Goal: Information Seeking & Learning: Learn about a topic

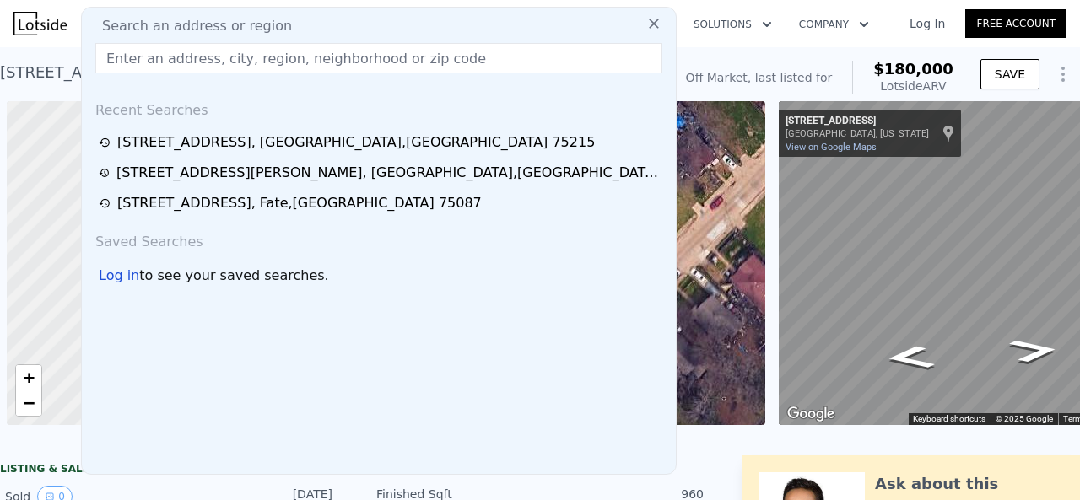
scroll to position [0, 7]
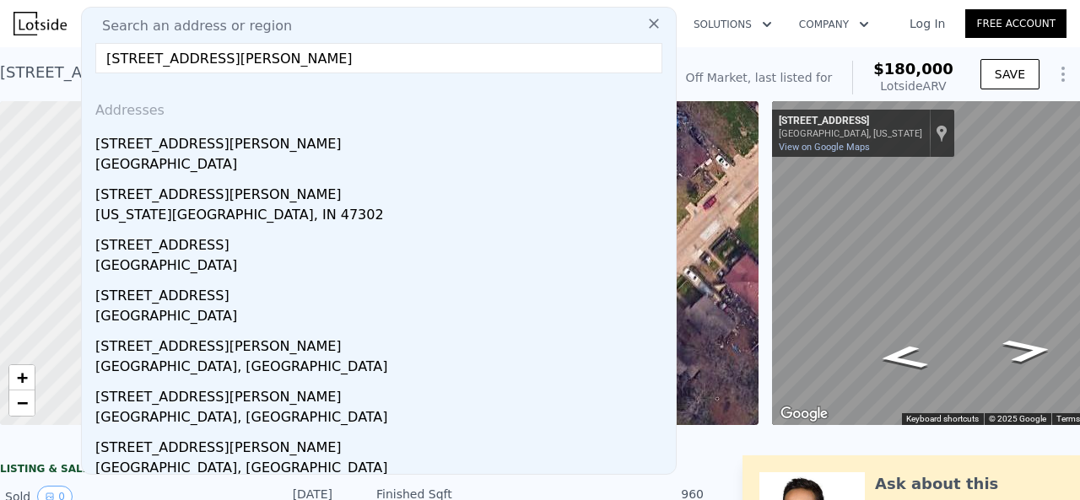
type input "[STREET_ADDRESS][PERSON_NAME]"
click at [208, 142] on div "[STREET_ADDRESS][PERSON_NAME]" at bounding box center [382, 140] width 574 height 27
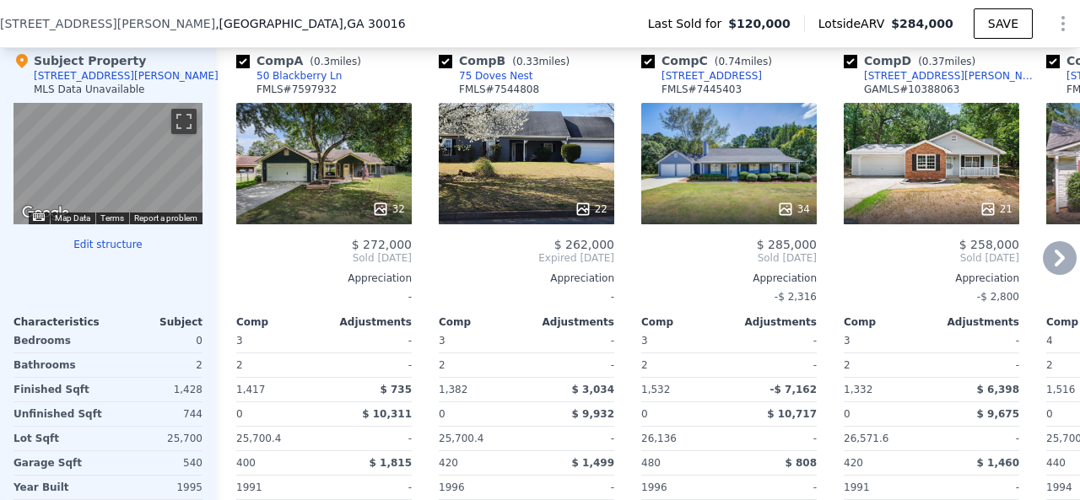
scroll to position [1772, 0]
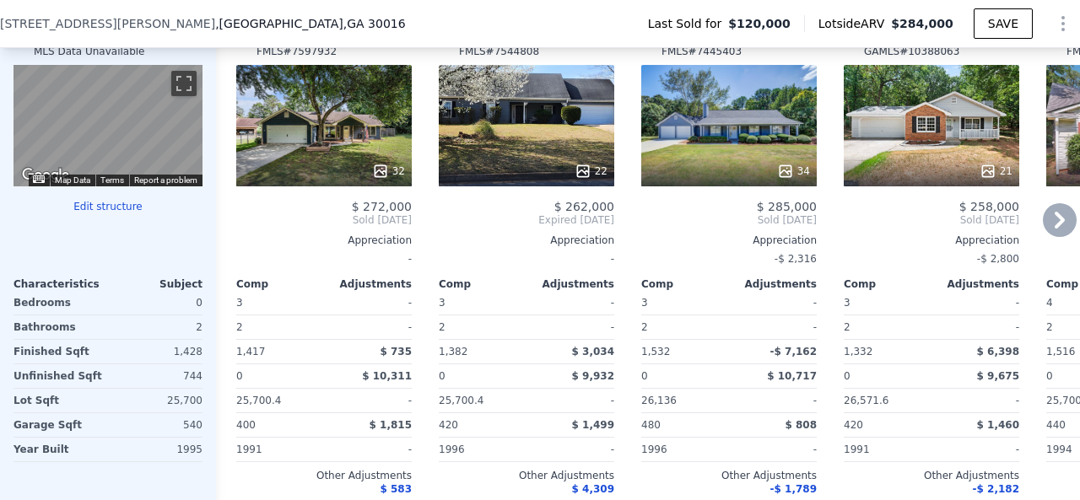
click at [1043, 229] on icon at bounding box center [1060, 220] width 34 height 34
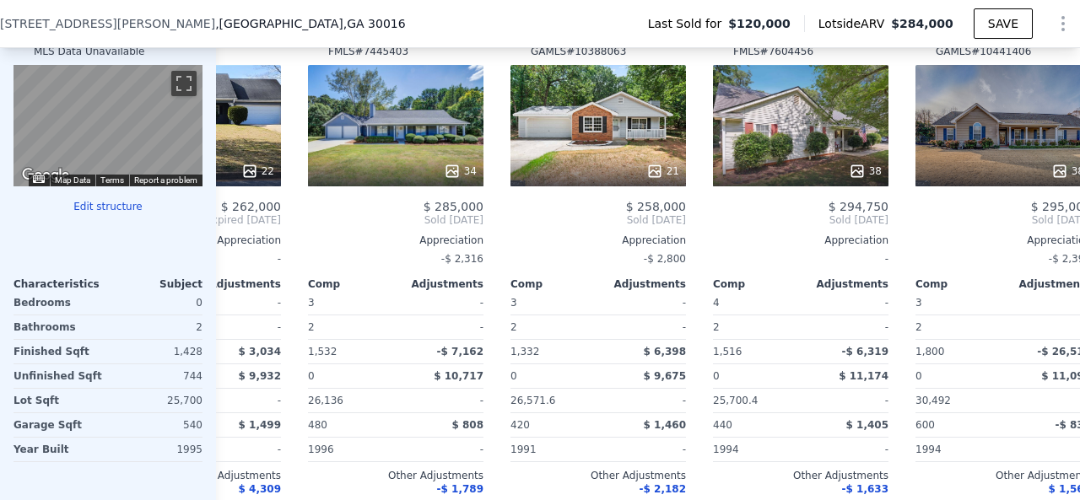
scroll to position [0, 405]
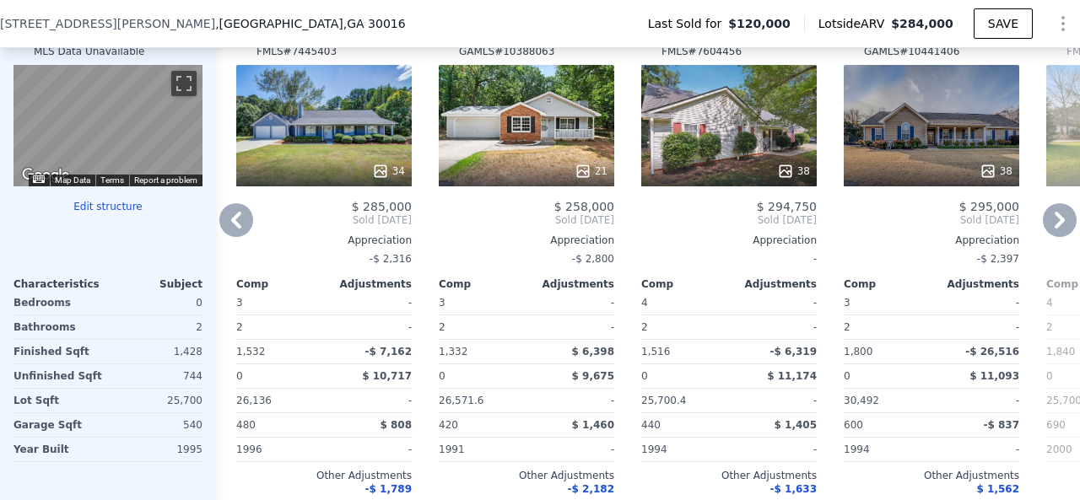
click at [1043, 229] on icon at bounding box center [1060, 220] width 34 height 34
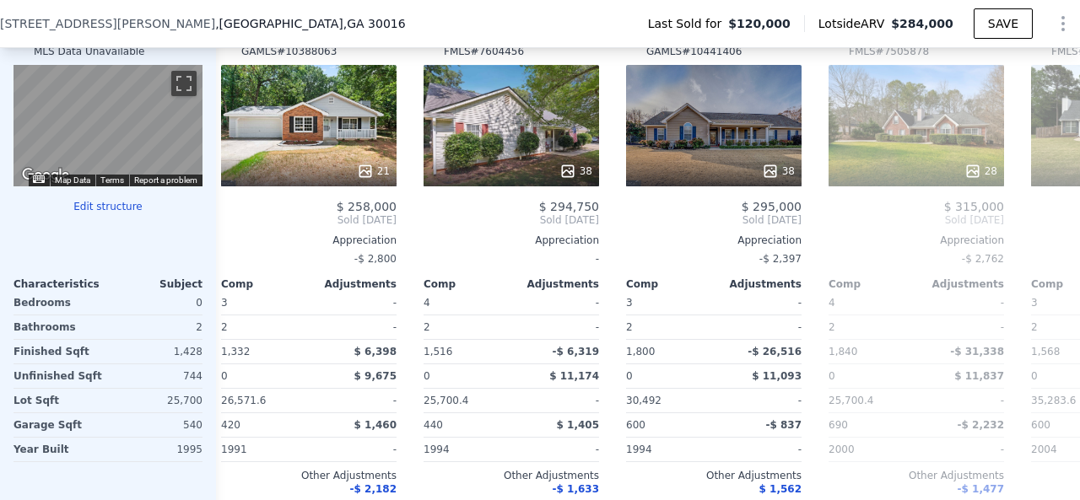
scroll to position [0, 810]
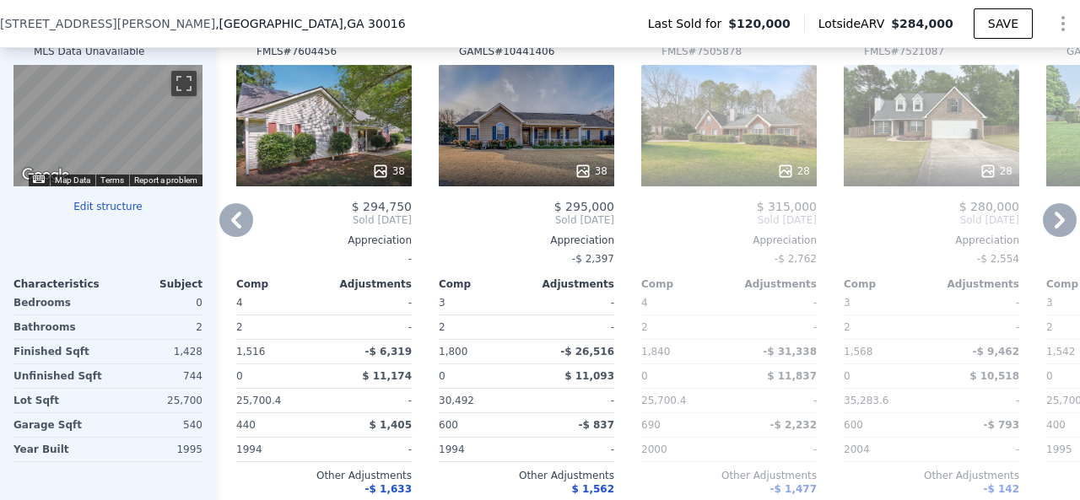
click at [243, 227] on icon at bounding box center [236, 220] width 34 height 34
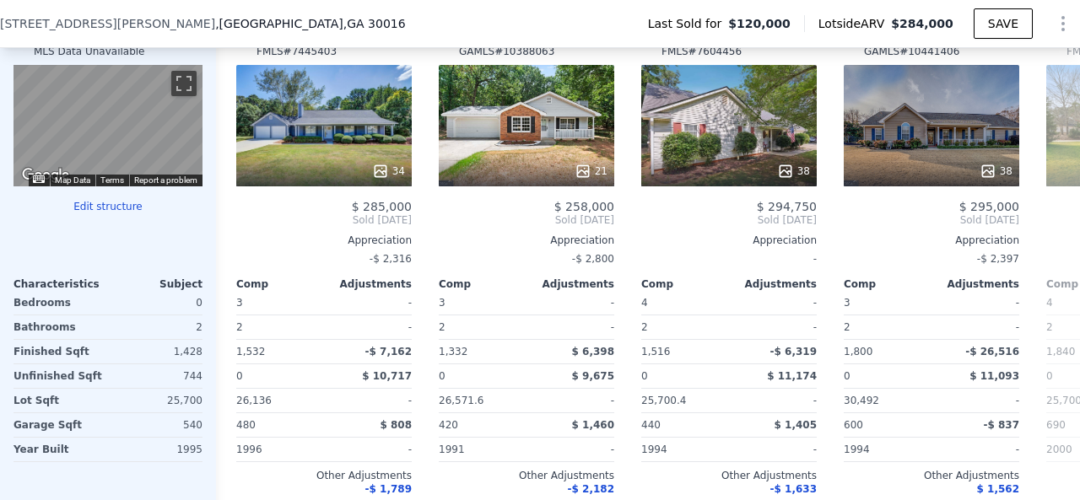
click at [243, 227] on div "Comp A ( 0.3 miles) 50 Blackberry Ln FMLS # 7597932 32 $ 272,000 Sold [DATE] Ap…" at bounding box center [648, 272] width 864 height 542
click at [243, 227] on icon at bounding box center [236, 220] width 34 height 34
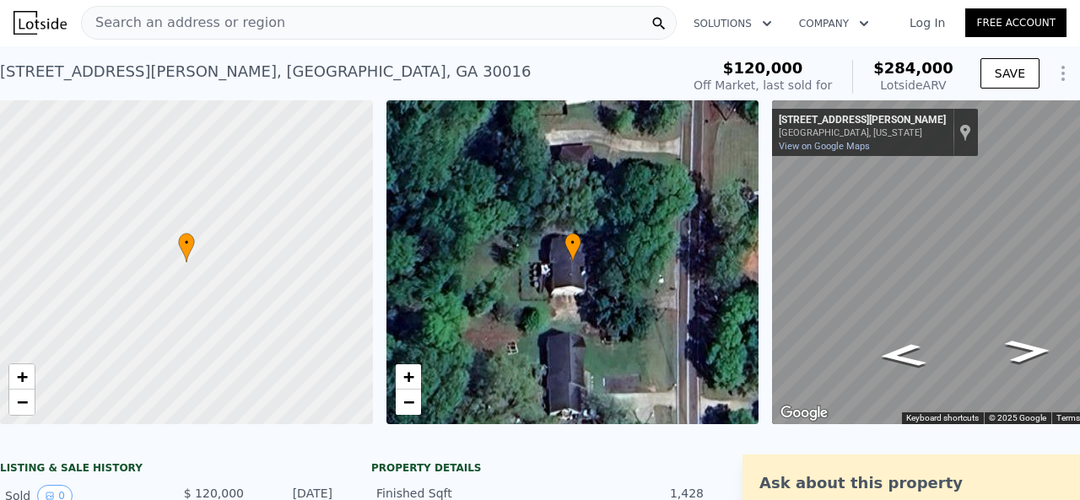
scroll to position [0, 0]
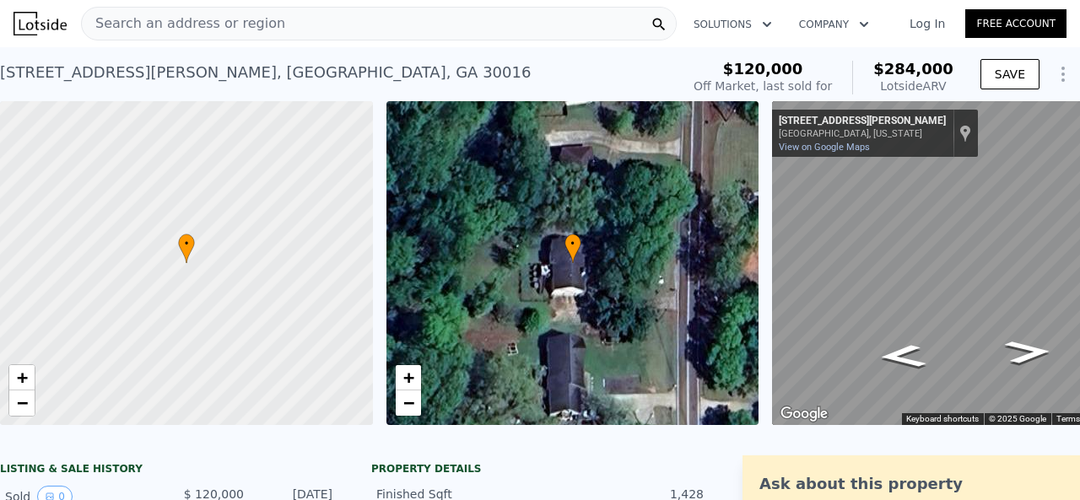
click at [264, 17] on div "Search an address or region" at bounding box center [379, 24] width 596 height 34
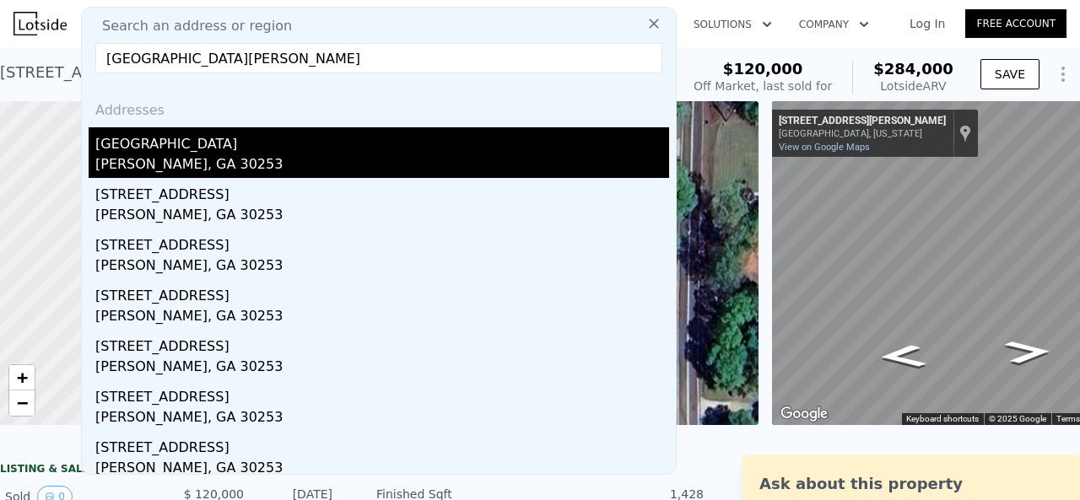
type input "[GEOGRAPHIC_DATA][PERSON_NAME]"
click at [241, 155] on div "[PERSON_NAME], GA 30253" at bounding box center [382, 166] width 574 height 24
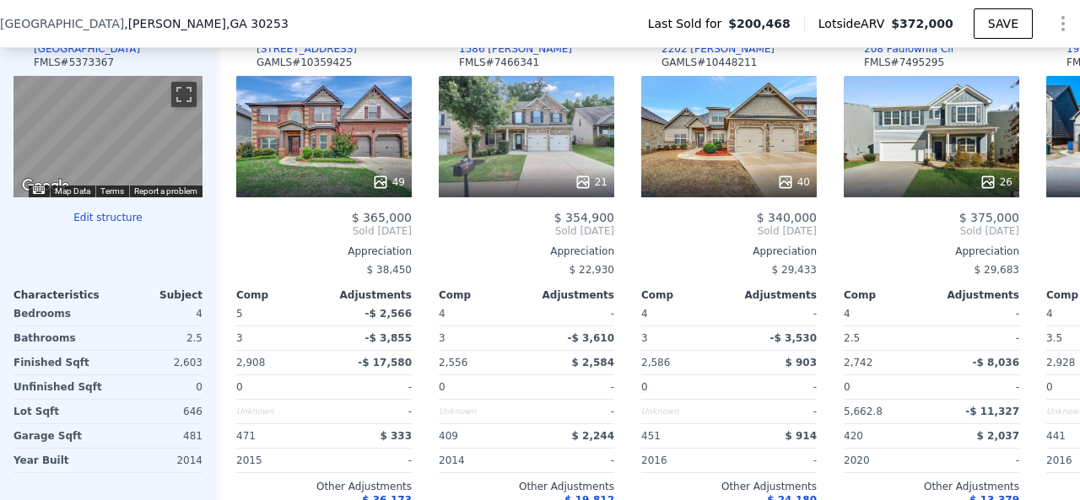
scroll to position [1849, 0]
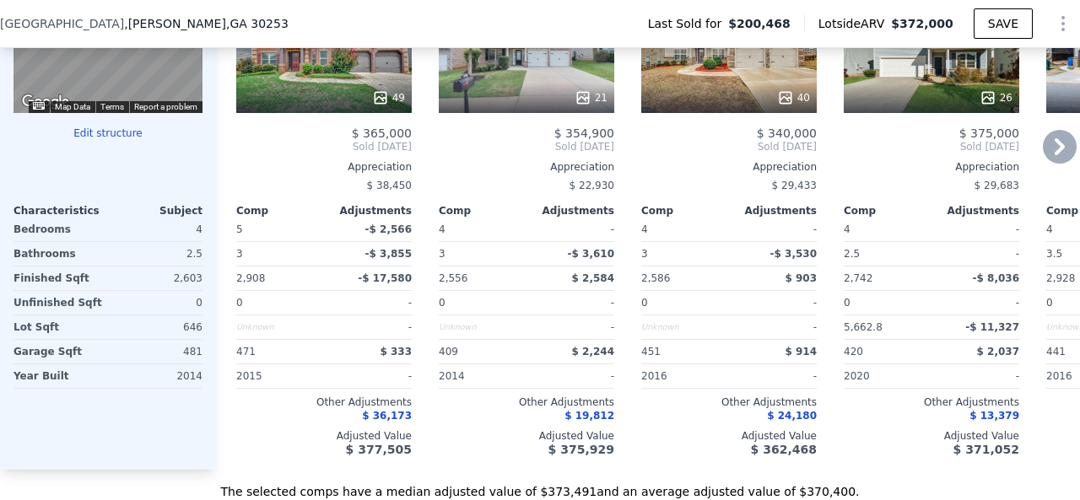
click at [1049, 164] on icon at bounding box center [1060, 147] width 34 height 34
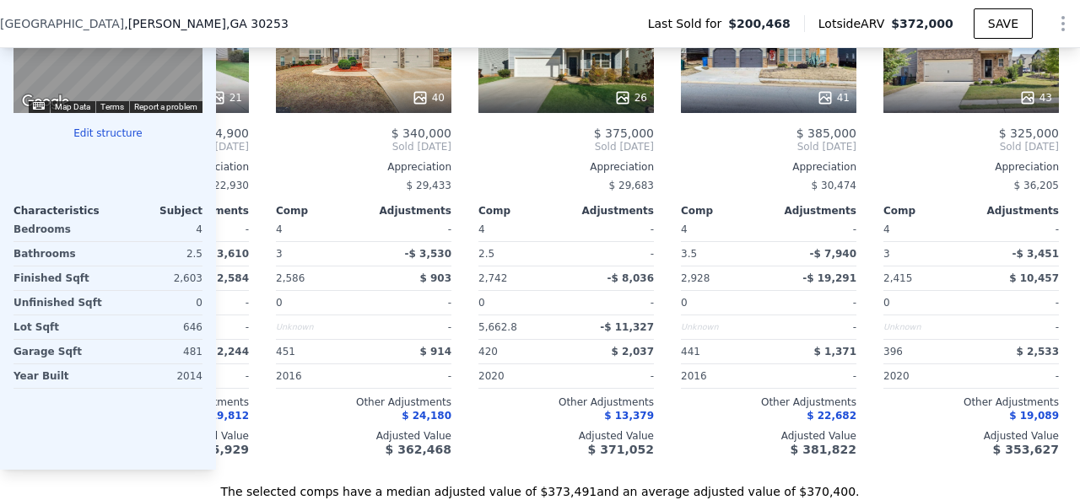
scroll to position [0, 405]
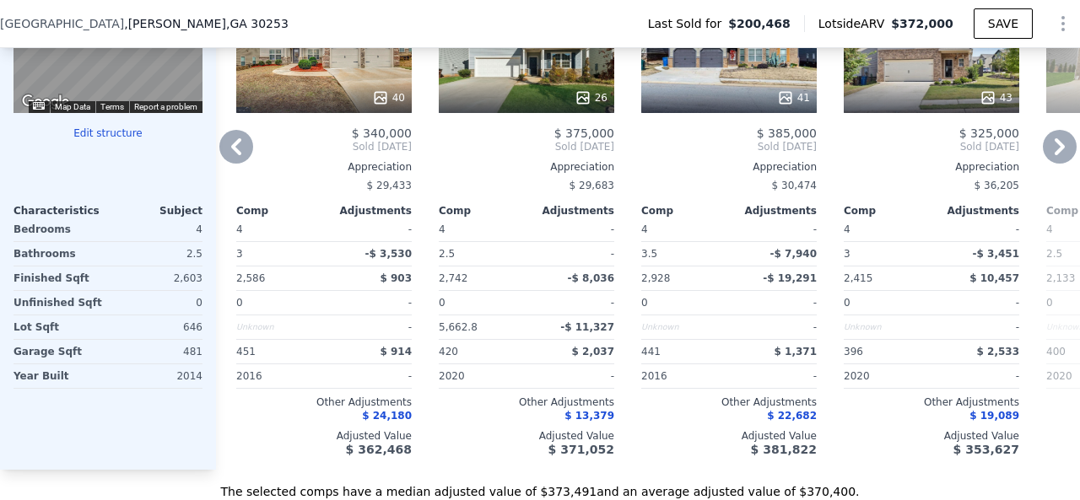
click at [1062, 153] on icon at bounding box center [1060, 147] width 34 height 34
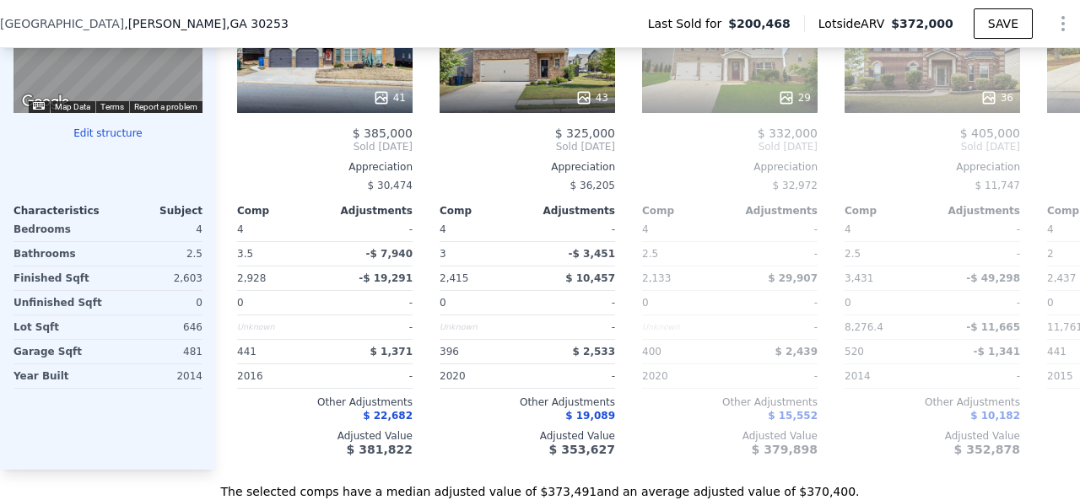
scroll to position [0, 810]
click at [250, 153] on icon at bounding box center [236, 147] width 34 height 34
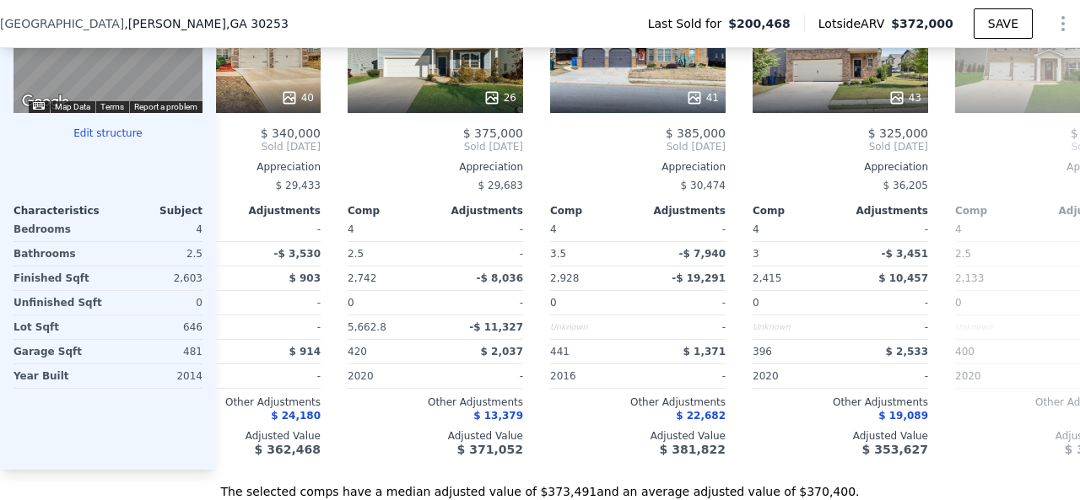
scroll to position [0, 405]
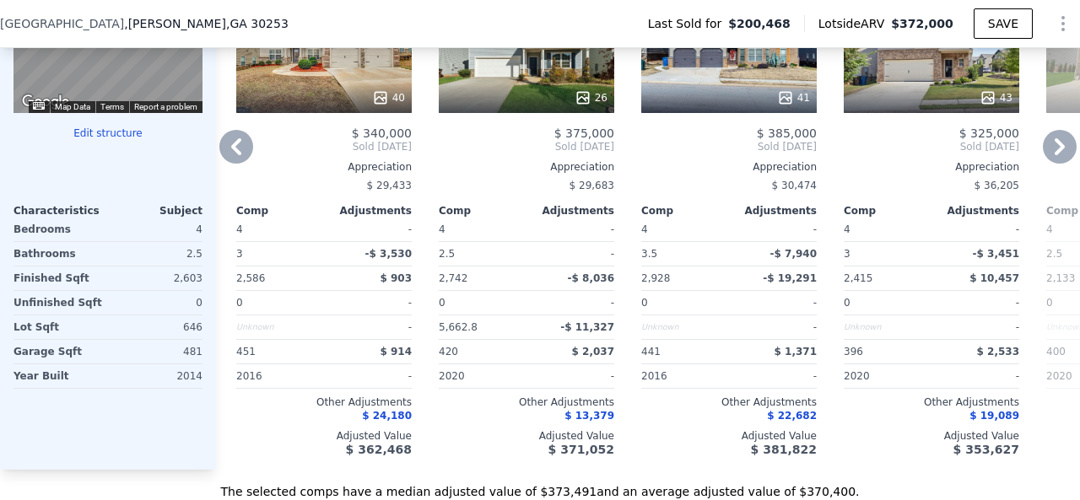
click at [245, 164] on icon at bounding box center [236, 147] width 34 height 34
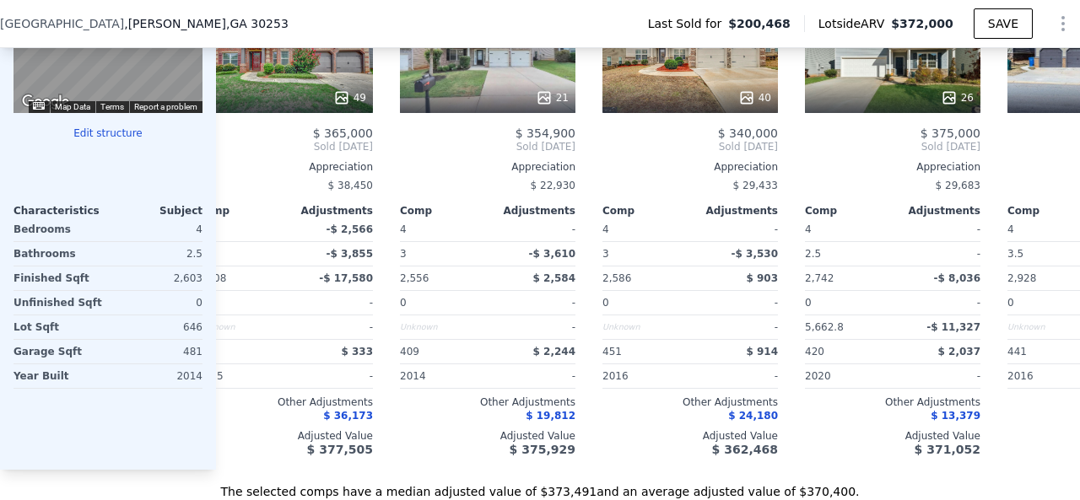
scroll to position [0, 0]
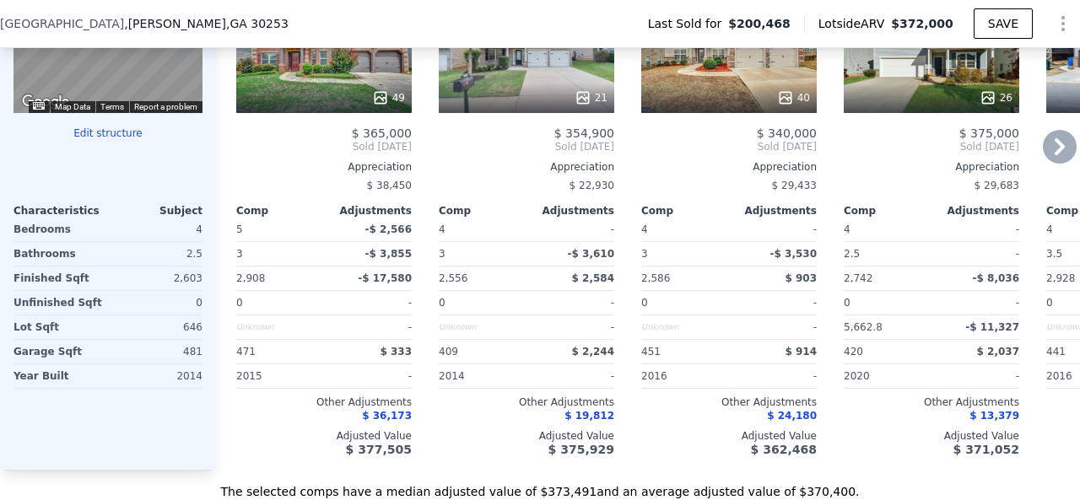
click at [1054, 152] on icon at bounding box center [1060, 147] width 34 height 34
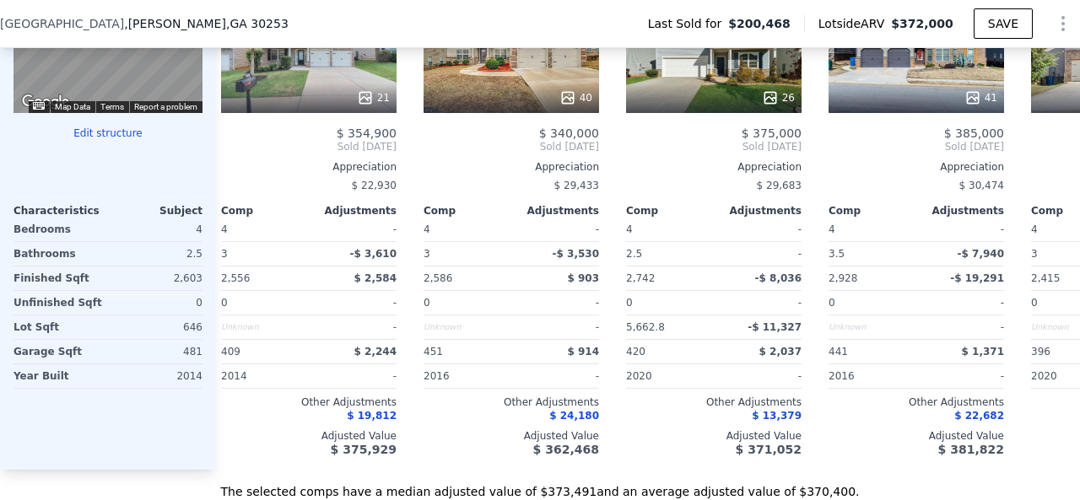
scroll to position [0, 405]
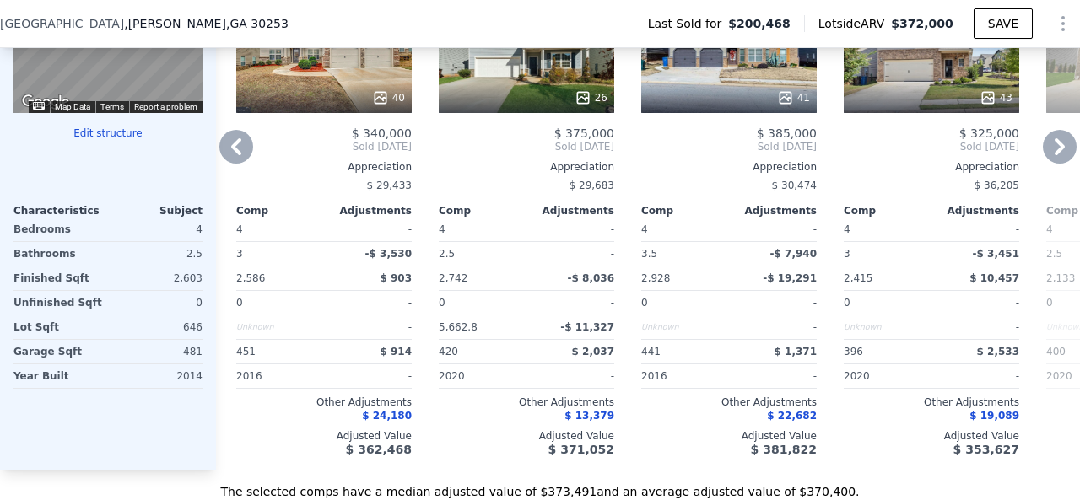
click at [242, 164] on icon at bounding box center [236, 147] width 34 height 34
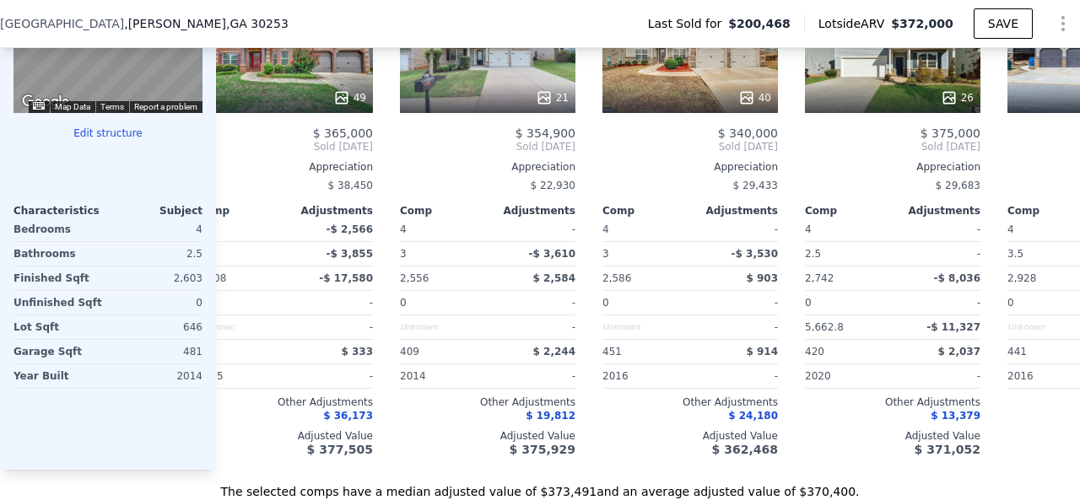
scroll to position [0, 0]
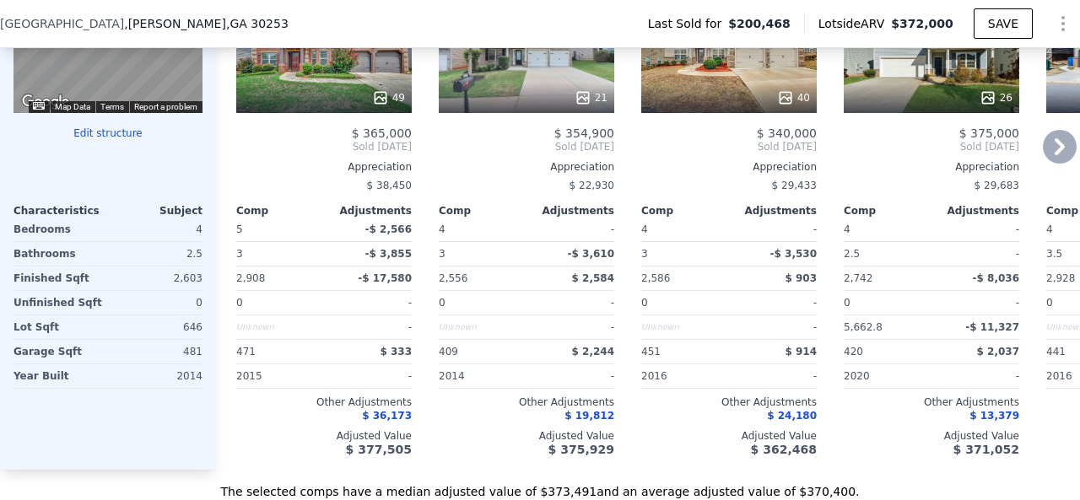
click at [1055, 155] on icon at bounding box center [1060, 146] width 10 height 17
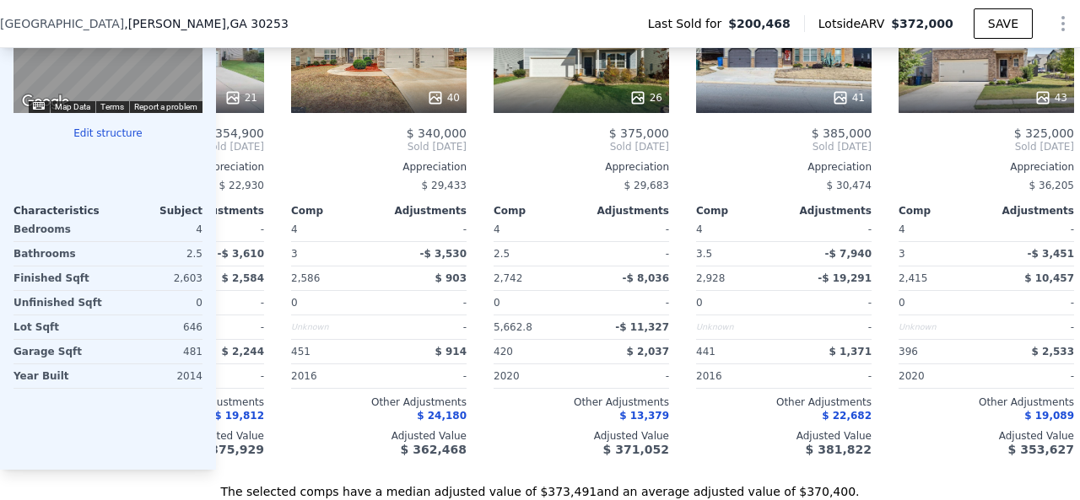
scroll to position [0, 405]
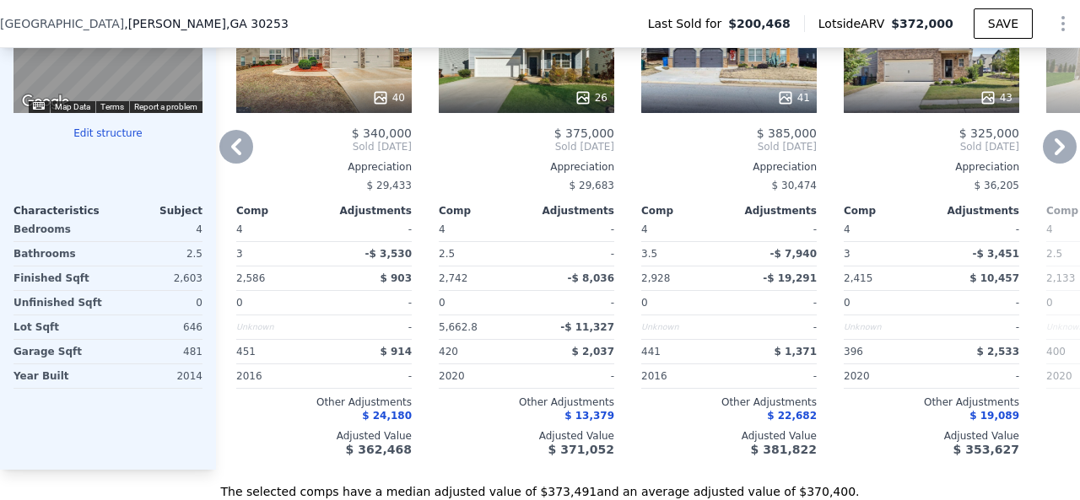
click at [242, 159] on icon at bounding box center [236, 147] width 34 height 34
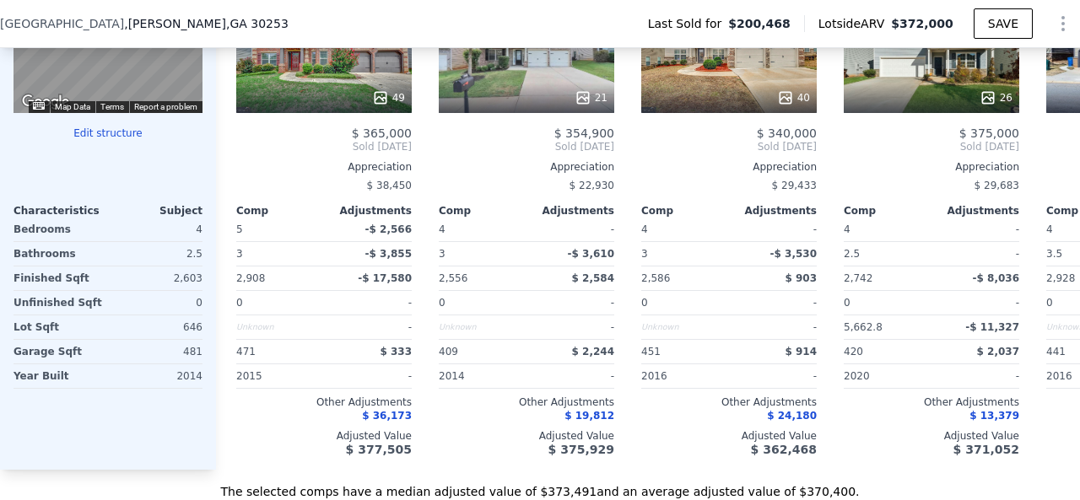
scroll to position [0, 0]
click at [1050, 149] on icon at bounding box center [1060, 147] width 34 height 34
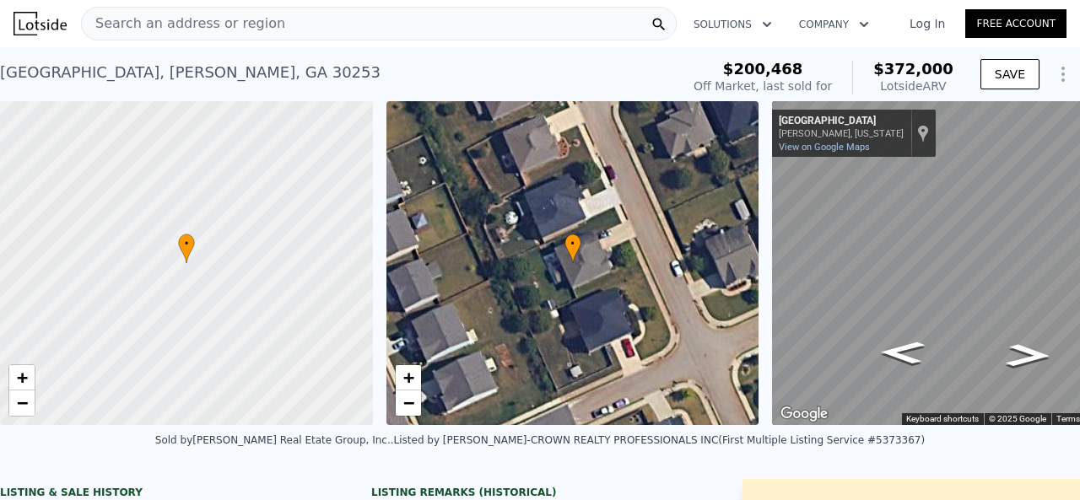
click at [240, 35] on div "Search an address or region" at bounding box center [183, 24] width 203 height 32
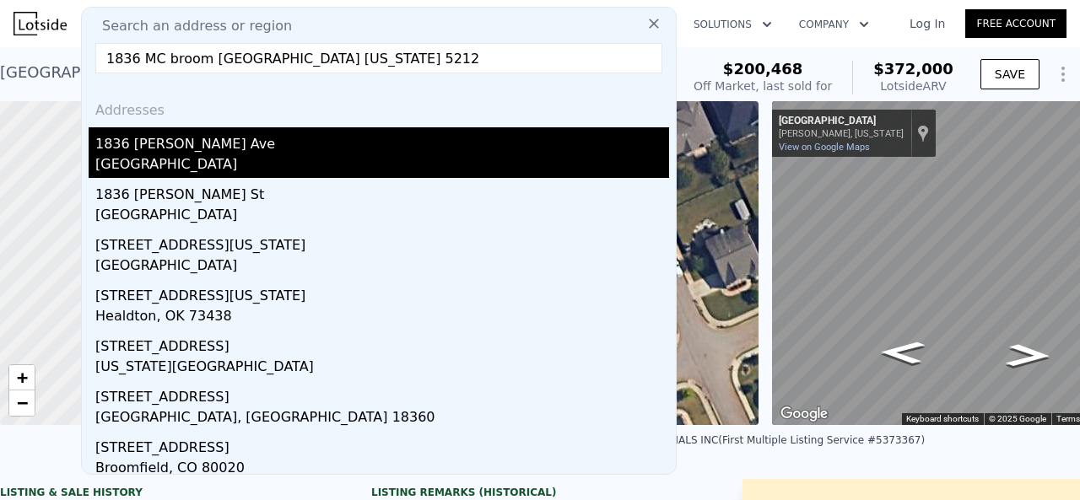
type input "1836 MC broom [GEOGRAPHIC_DATA] [US_STATE] 5212"
click at [208, 146] on div "1836 [PERSON_NAME] Ave" at bounding box center [382, 140] width 574 height 27
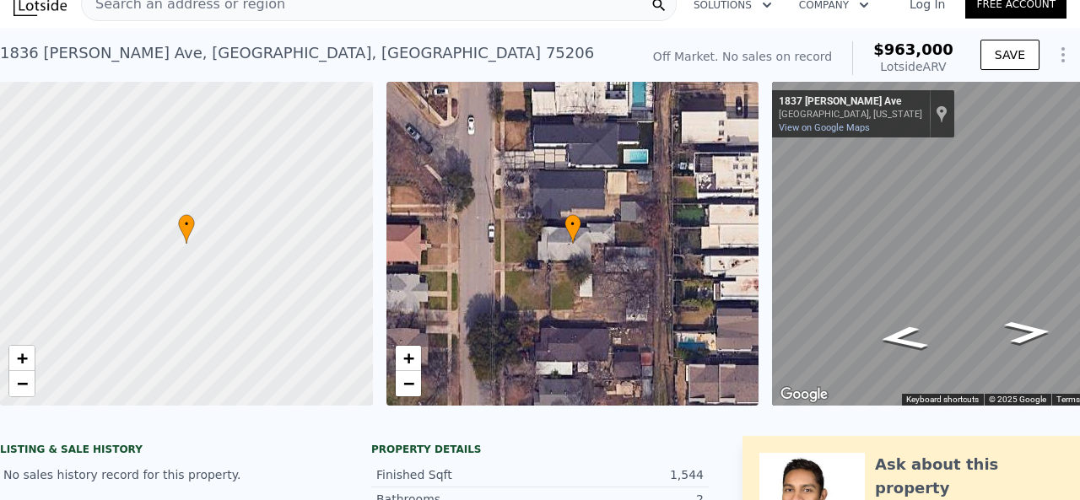
scroll to position [6, 0]
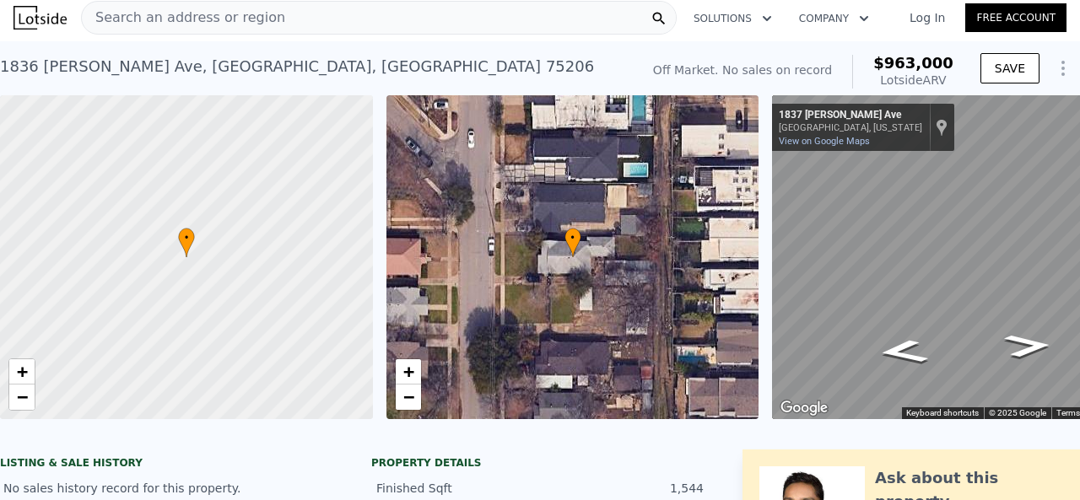
click at [214, 20] on span "Search an address or region" at bounding box center [183, 18] width 203 height 20
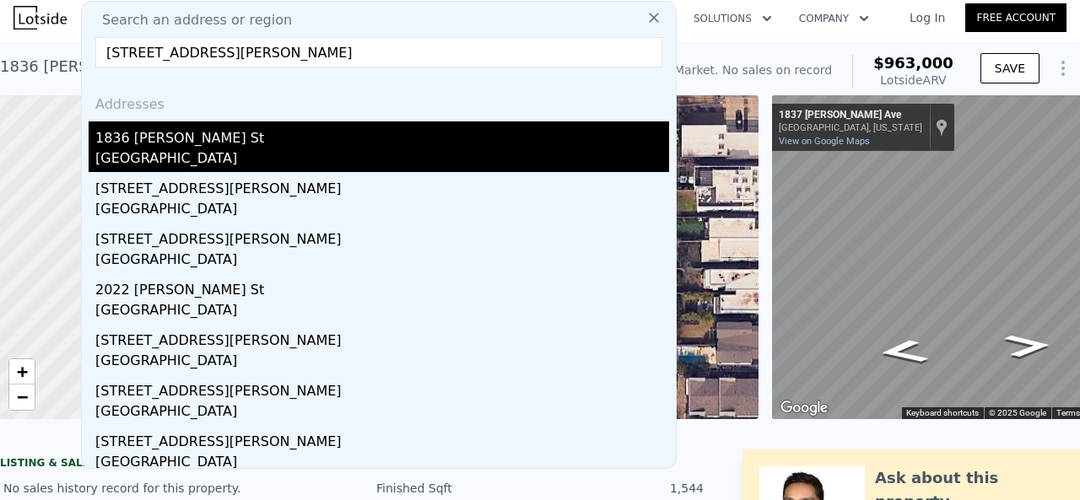
type input "[STREET_ADDRESS][PERSON_NAME]"
click at [219, 124] on div "1836 [PERSON_NAME] St" at bounding box center [382, 134] width 574 height 27
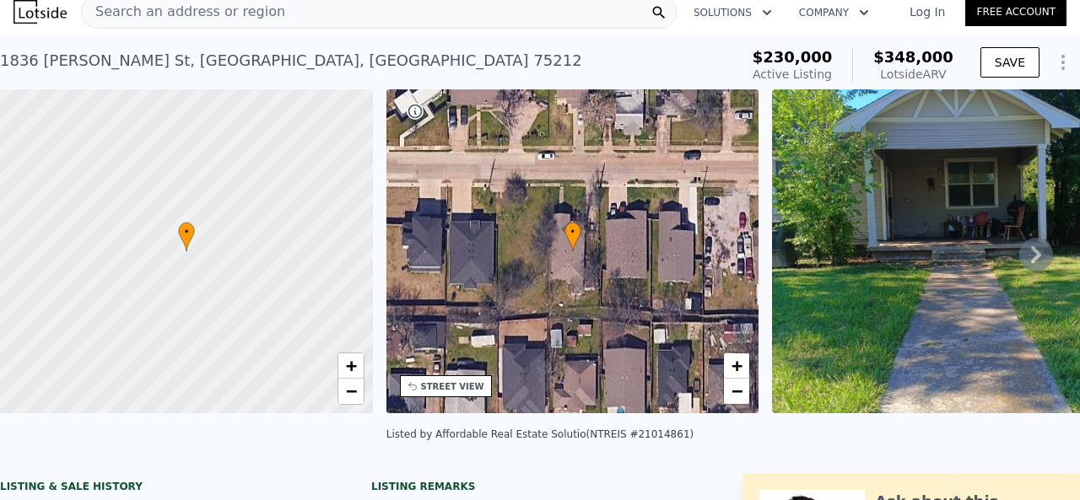
scroll to position [6, 0]
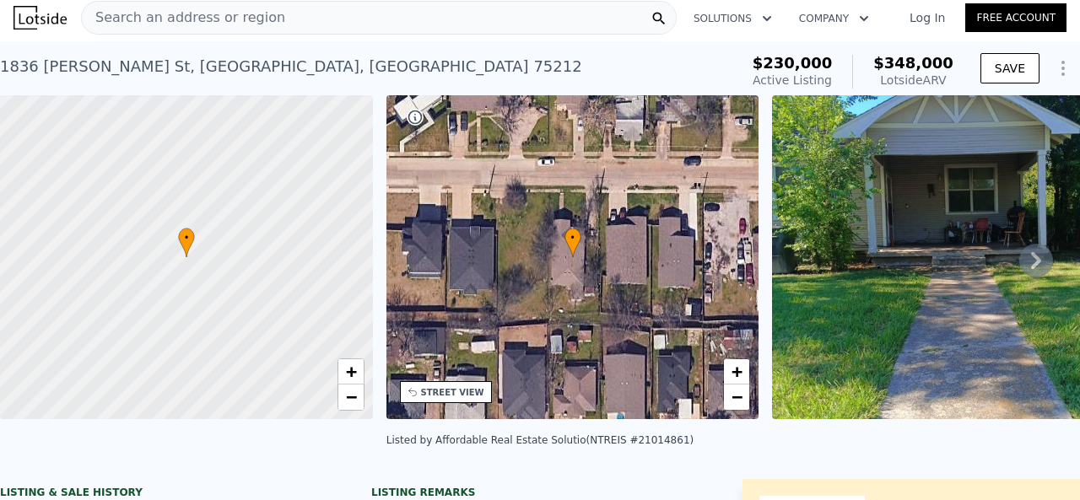
click at [267, 15] on div "Search an address or region" at bounding box center [379, 18] width 596 height 34
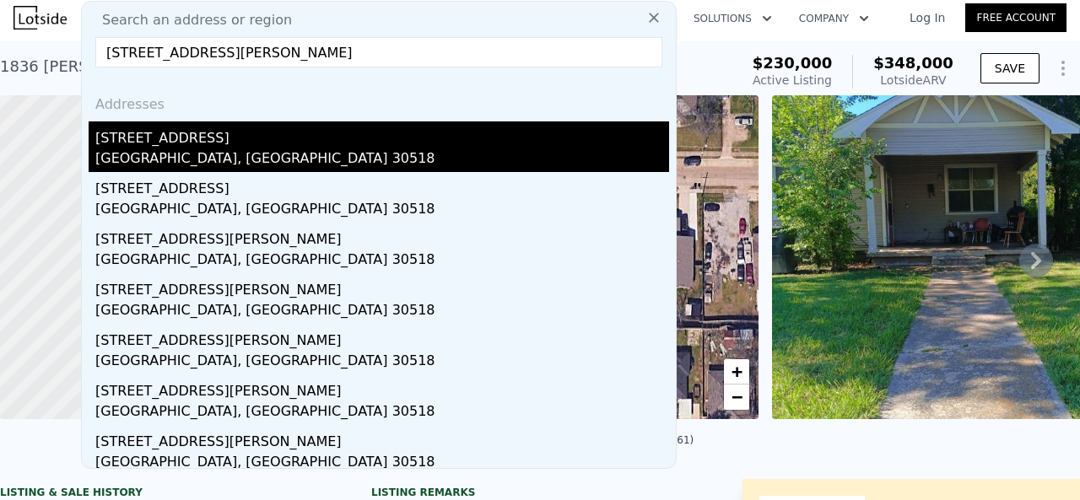
type input "[STREET_ADDRESS][PERSON_NAME]"
click at [229, 144] on div "[STREET_ADDRESS]" at bounding box center [382, 134] width 574 height 27
type input "5"
type input "2.5"
type input "4"
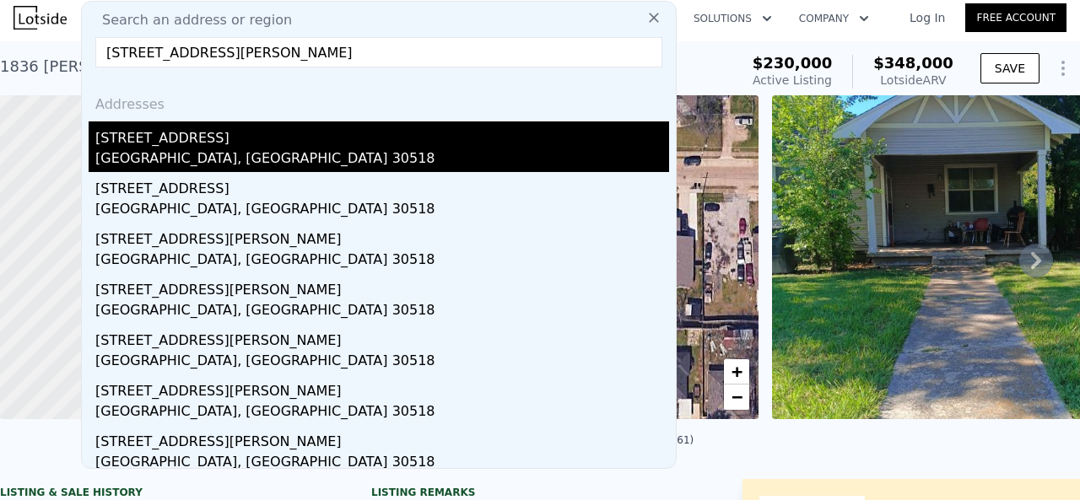
type input "2196"
type input "3778"
type input "3920.4"
type input "9147.6"
type input "$ 638,000"
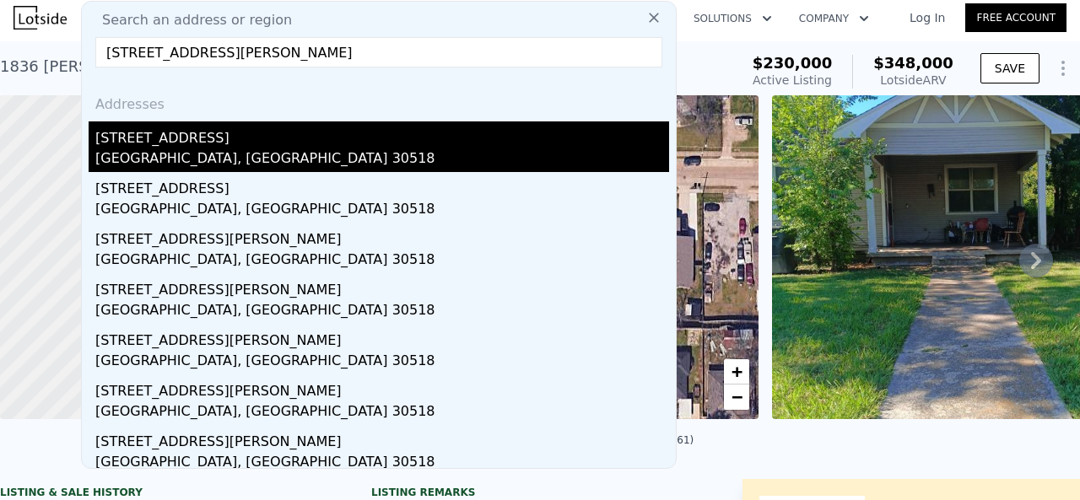
type input "4"
type input "$ 181,661"
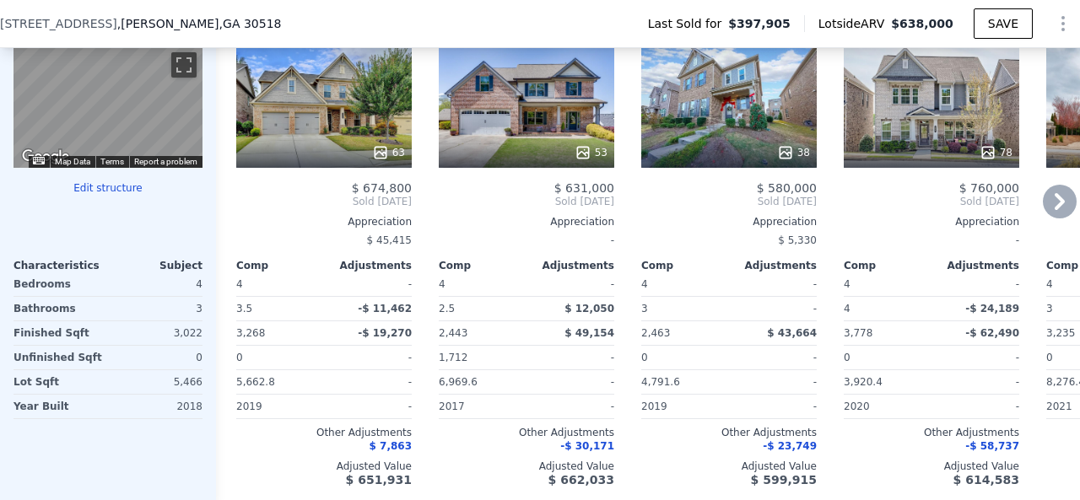
scroll to position [1687, 0]
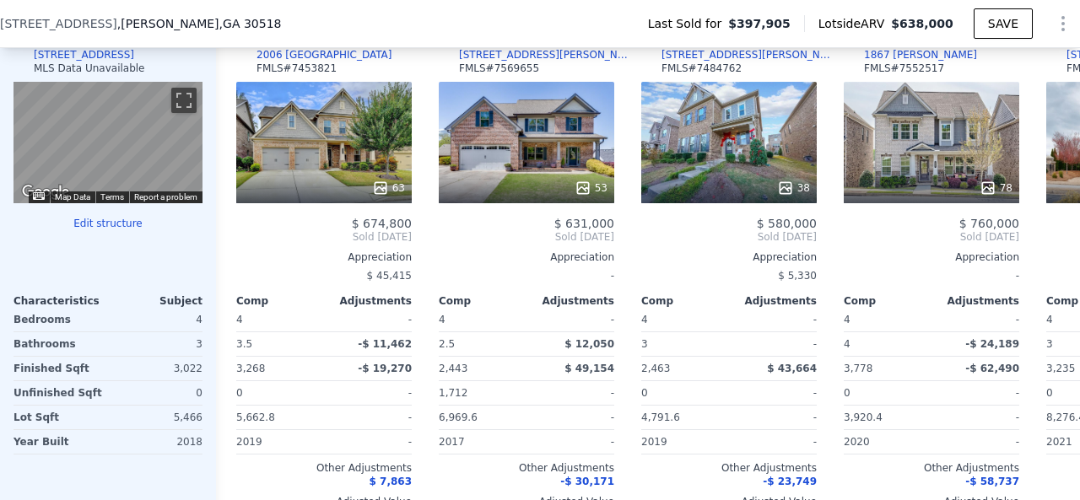
type input "3920.3999999999996"
click at [1055, 246] on icon at bounding box center [1060, 237] width 10 height 17
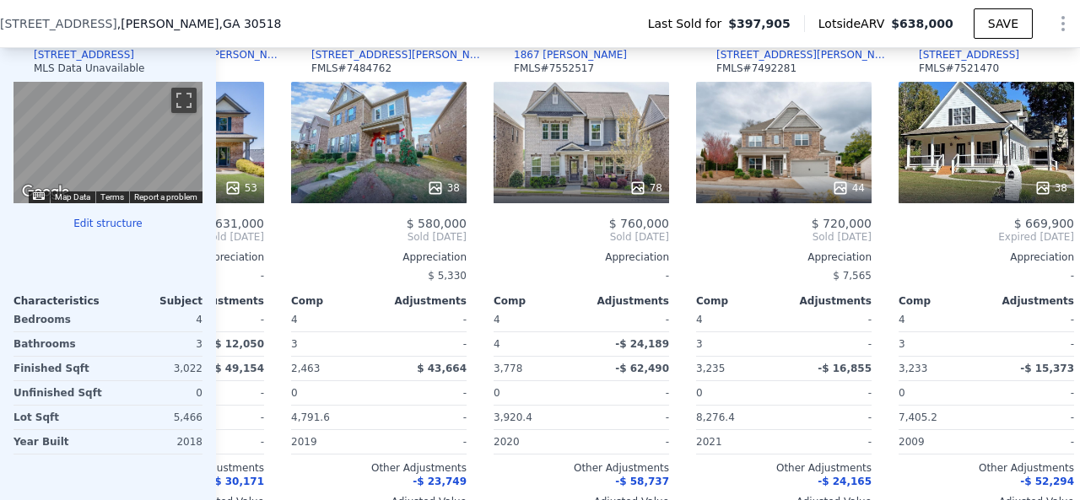
scroll to position [0, 405]
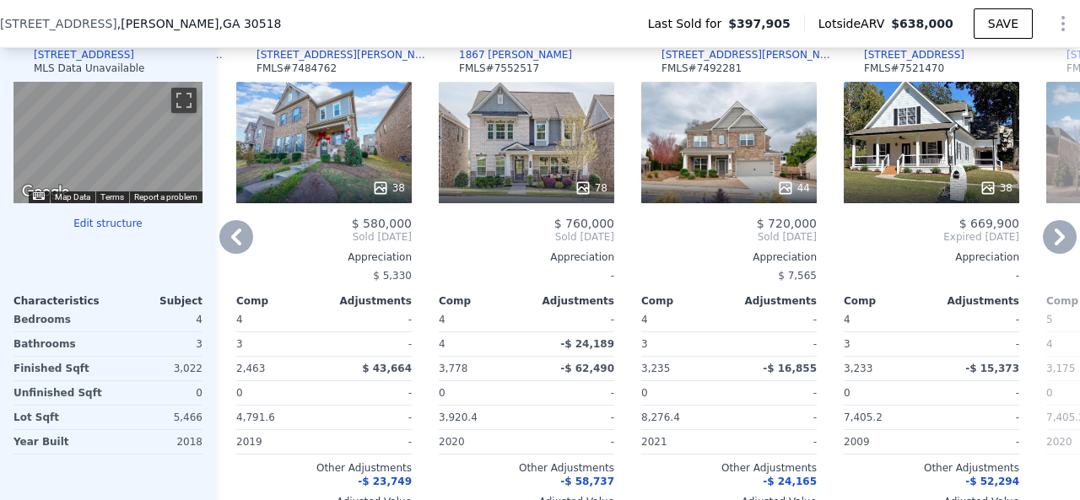
click at [226, 246] on icon at bounding box center [236, 237] width 34 height 34
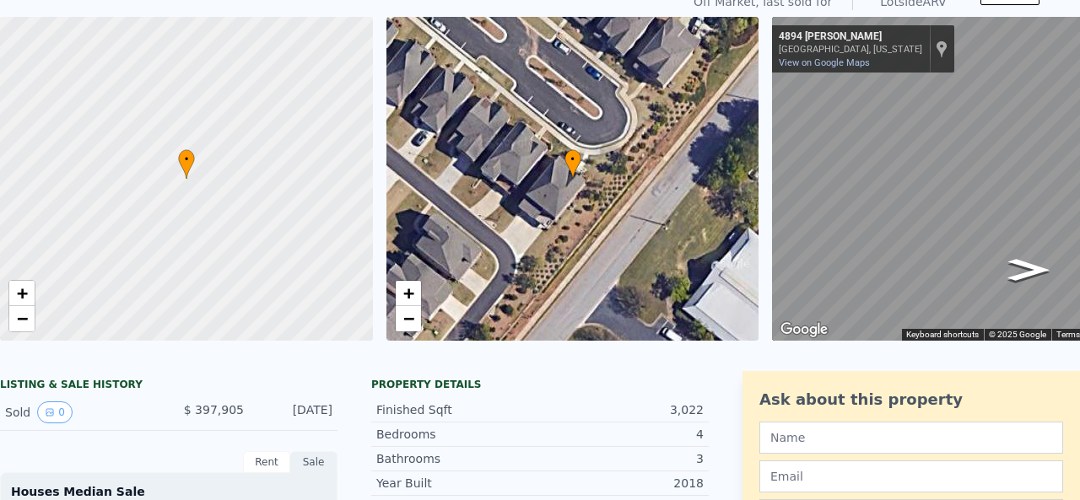
scroll to position [6, 0]
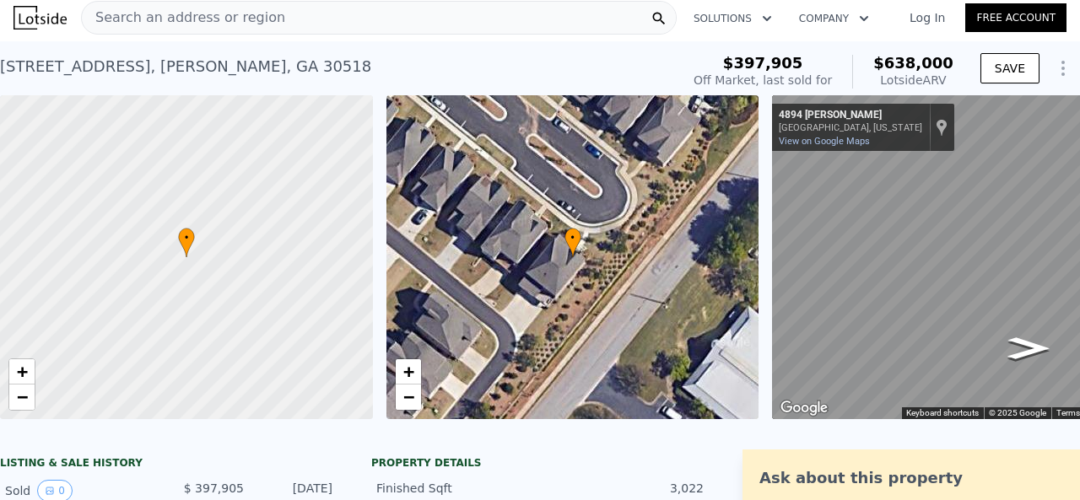
click at [278, 13] on div "Search an address or region" at bounding box center [379, 18] width 596 height 34
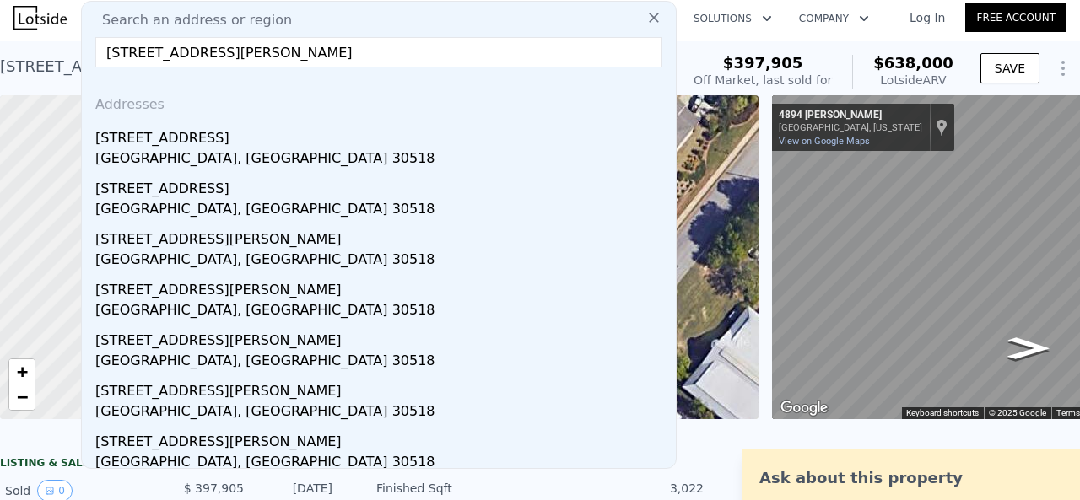
paste input ", [GEOGRAPHIC_DATA],"
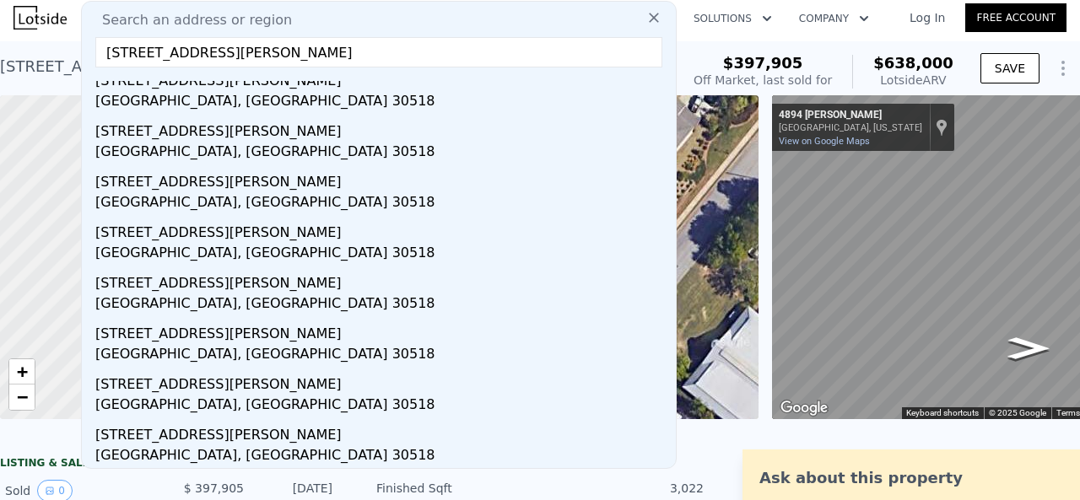
scroll to position [0, 0]
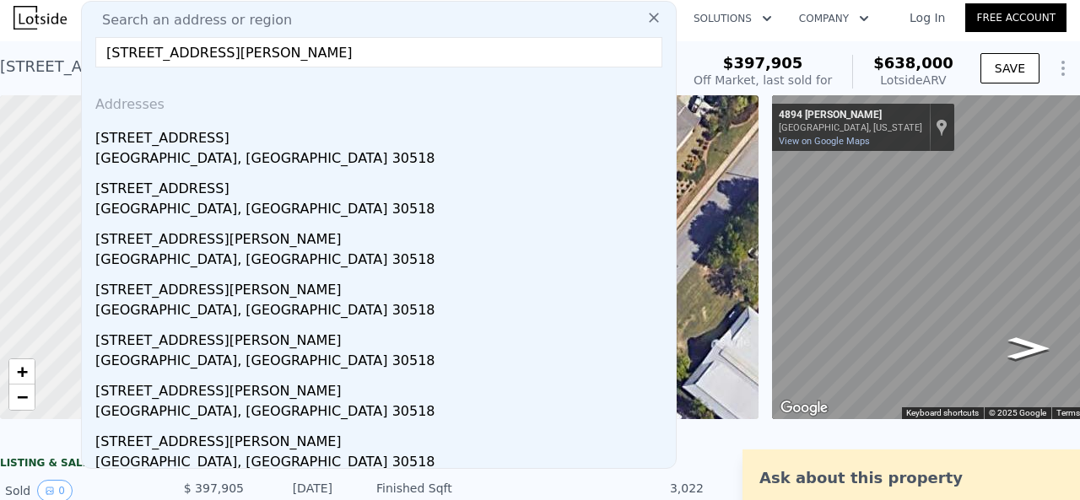
click at [311, 57] on input "[STREET_ADDRESS][PERSON_NAME]" at bounding box center [378, 52] width 567 height 30
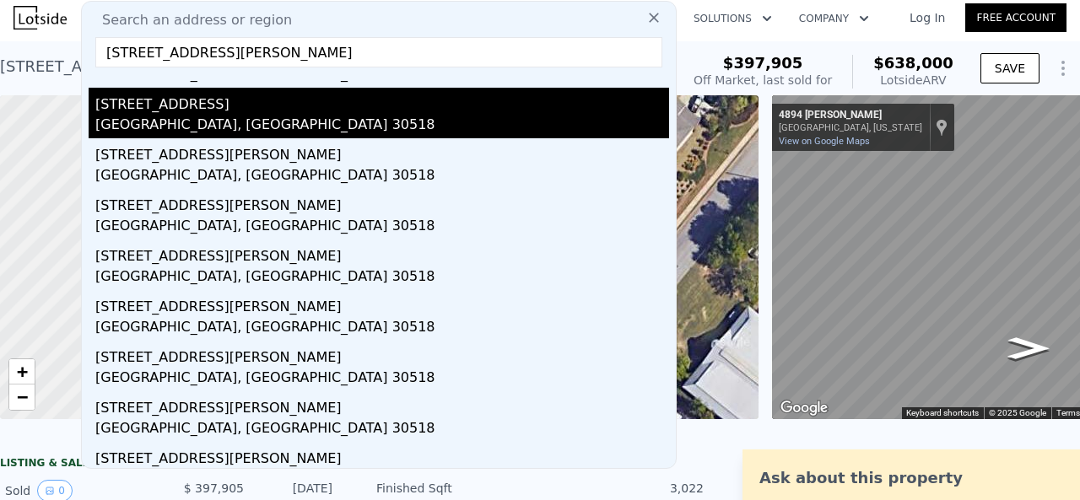
scroll to position [159, 0]
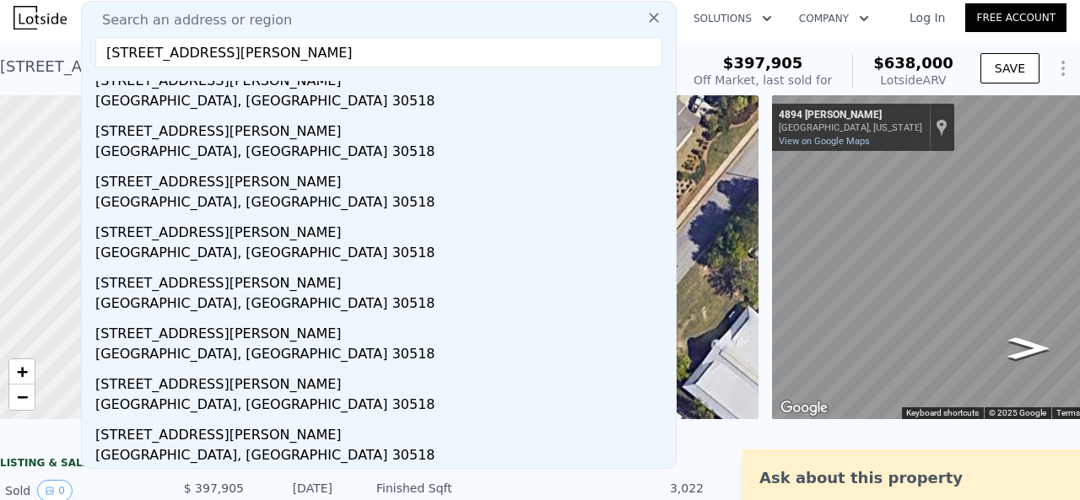
click at [170, 46] on input "[STREET_ADDRESS][PERSON_NAME]" at bounding box center [378, 52] width 567 height 30
paste input "[STREET_ADDRESS]"
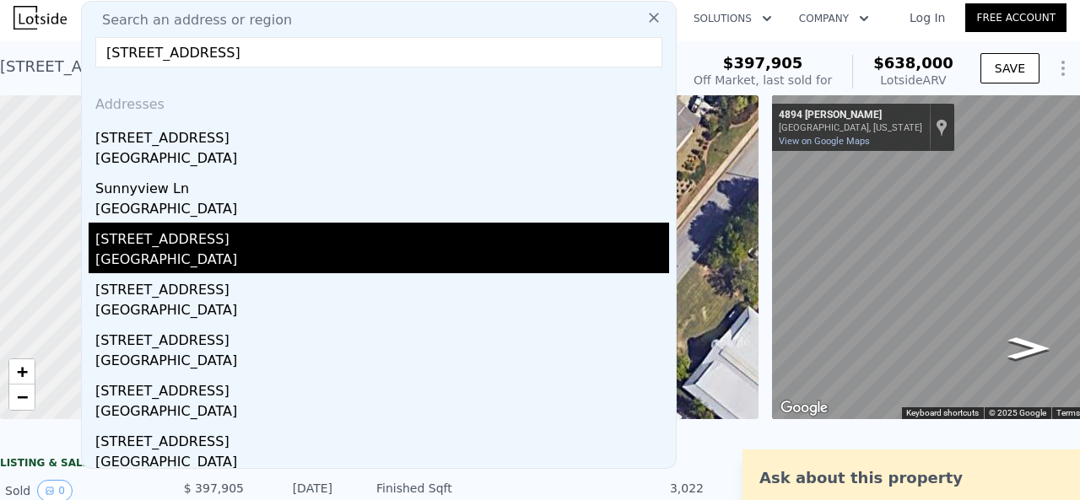
scroll to position [0, 0]
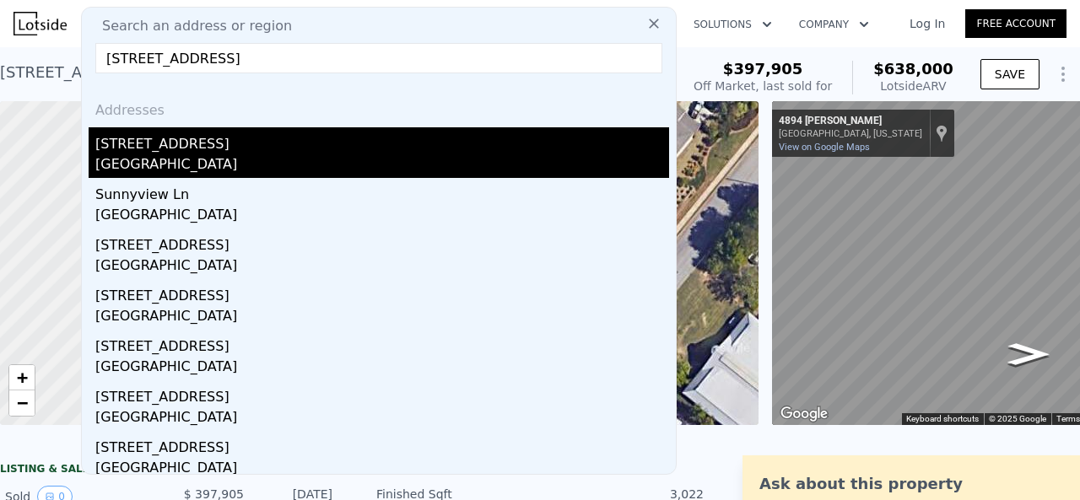
type input "[STREET_ADDRESS]"
click at [235, 151] on div "[STREET_ADDRESS]" at bounding box center [382, 140] width 574 height 27
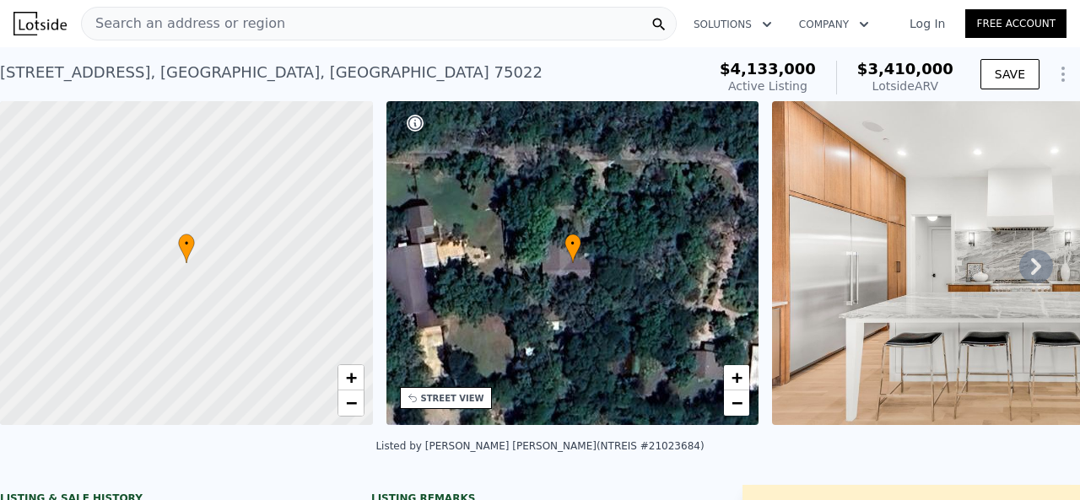
click at [215, 28] on span "Search an address or region" at bounding box center [183, 23] width 203 height 20
click at [26, 70] on div "[STREET_ADDRESS]" at bounding box center [271, 73] width 542 height 24
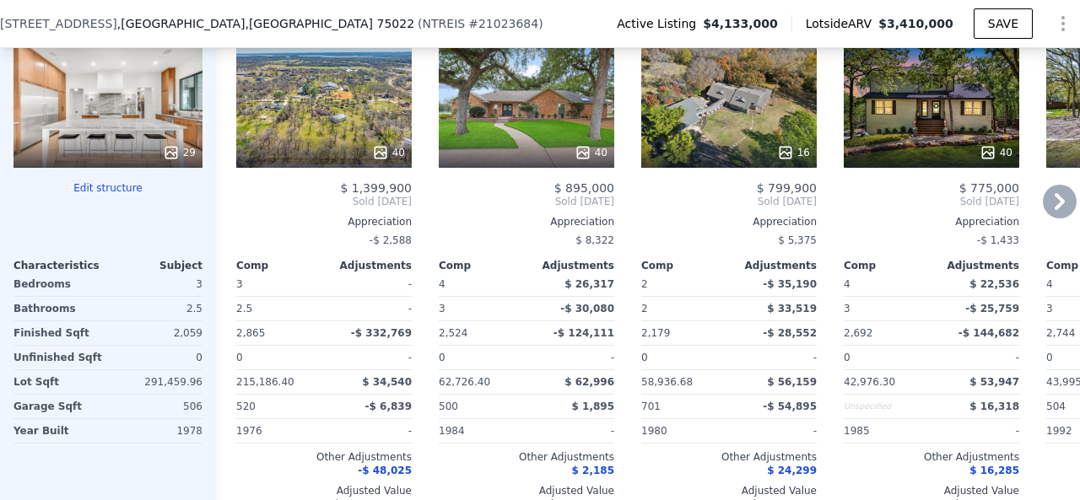
scroll to position [1765, 0]
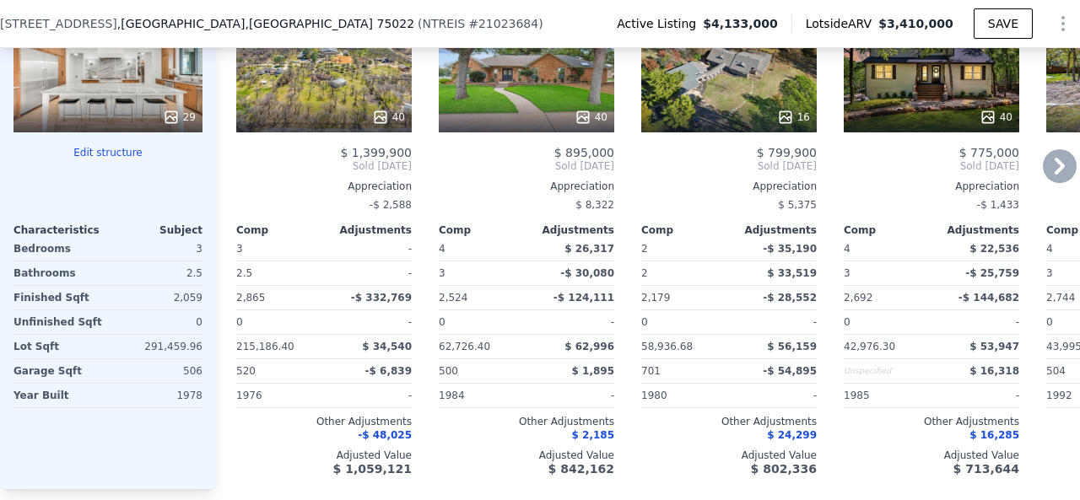
click at [1043, 181] on icon at bounding box center [1060, 166] width 34 height 34
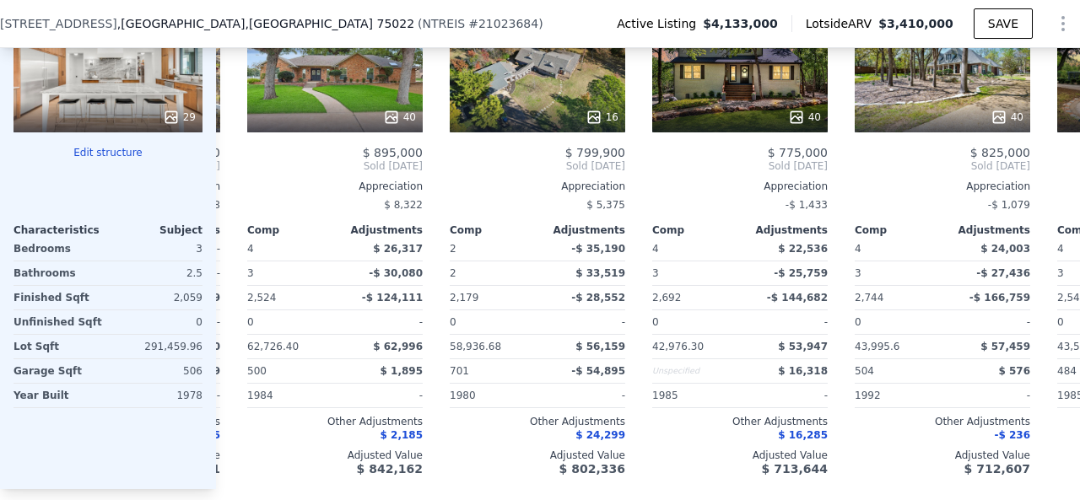
scroll to position [0, 405]
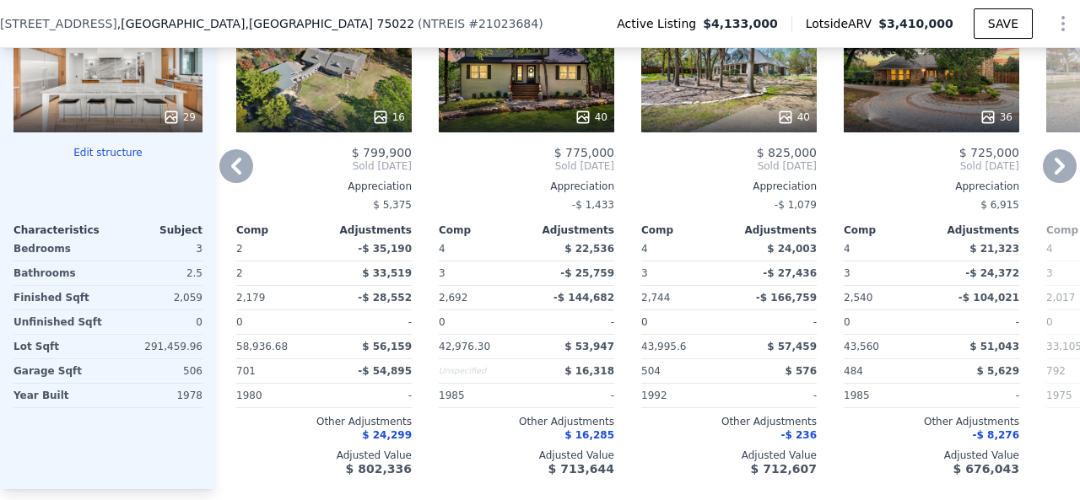
click at [1043, 181] on icon at bounding box center [1060, 166] width 34 height 34
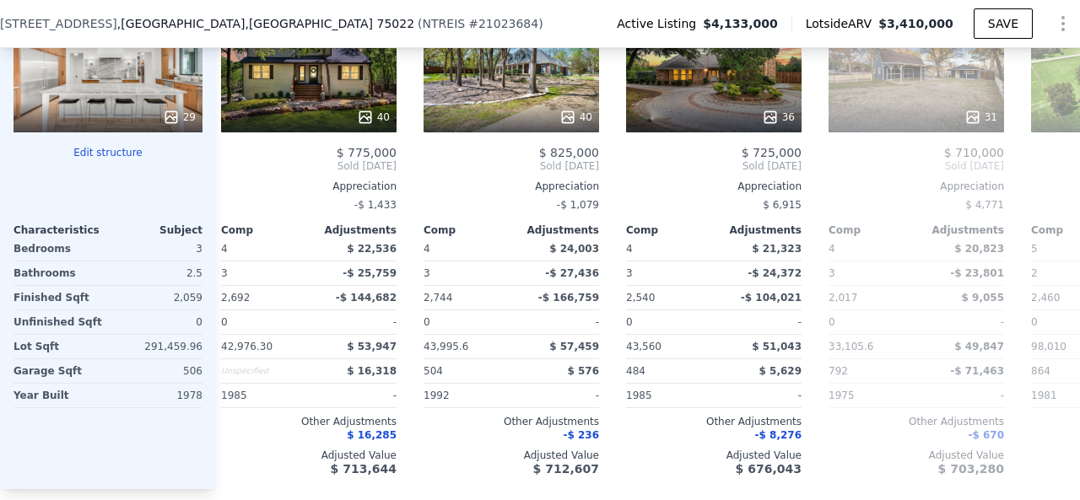
scroll to position [0, 810]
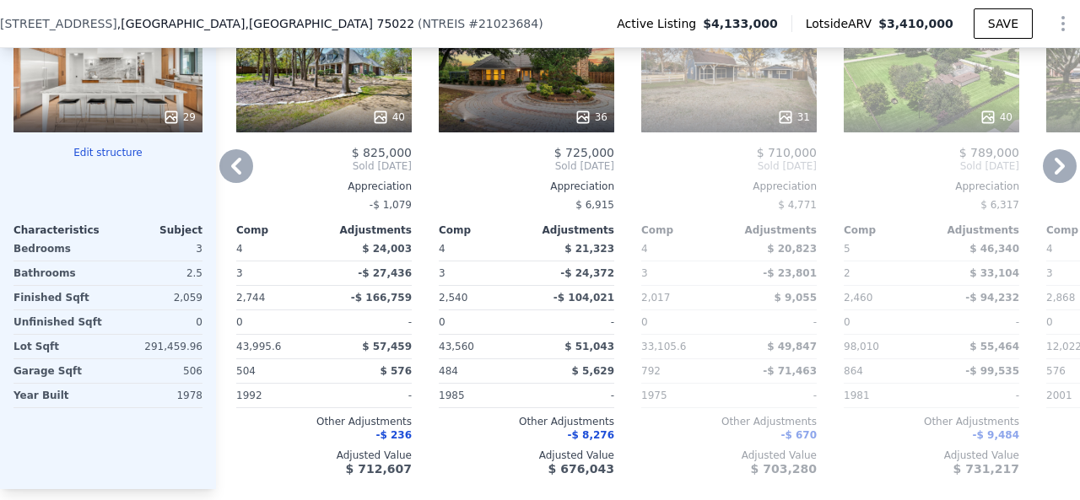
click at [234, 183] on icon at bounding box center [236, 166] width 34 height 34
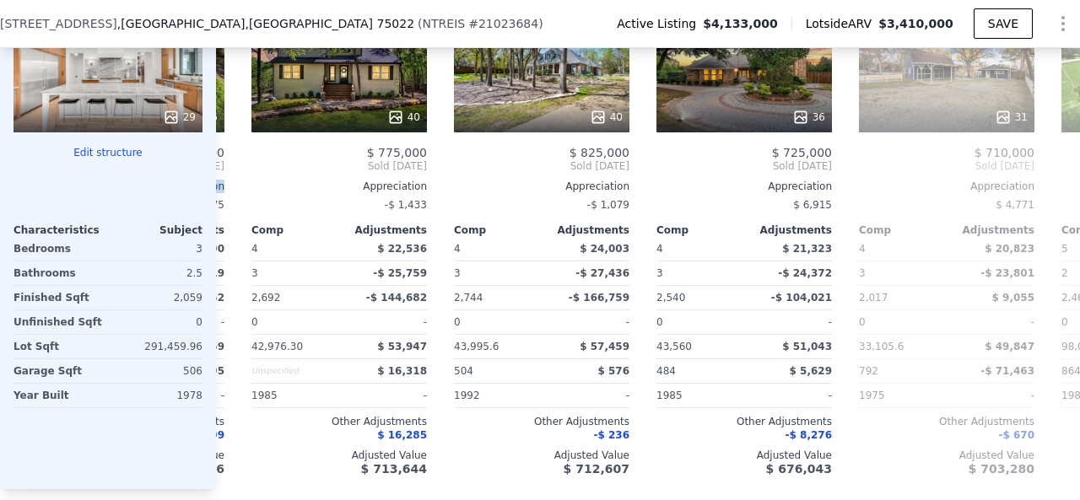
scroll to position [0, 459]
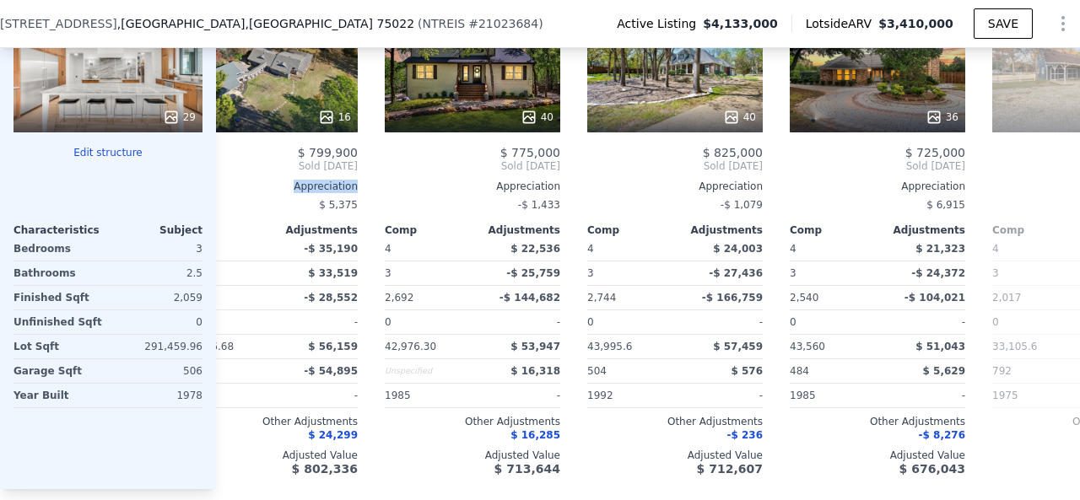
click at [234, 198] on div "$ 799,900 Sold [DATE] Appreciation $ 5,375 Comp Adjustments 2 -$ 35,190 2 $ 33,…" at bounding box center [269, 311] width 175 height 330
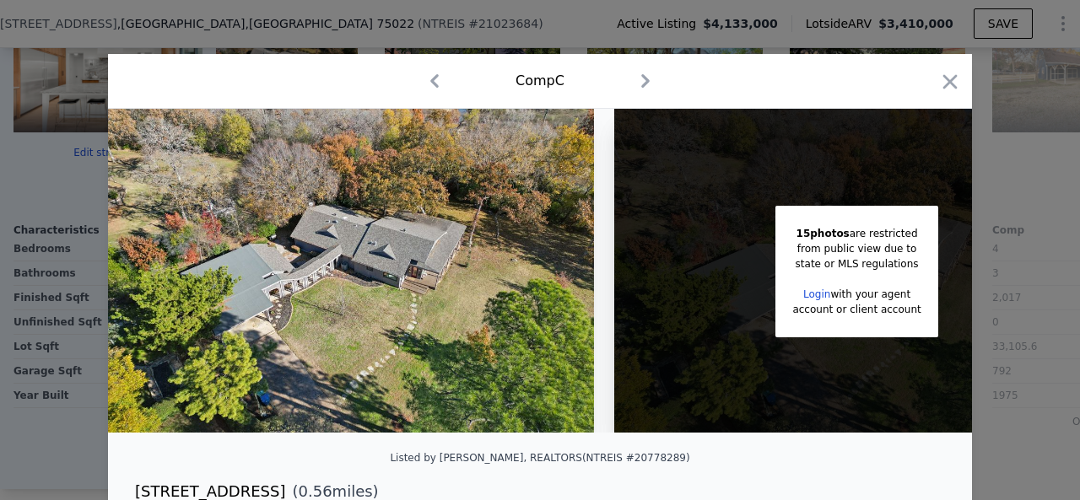
scroll to position [0, 405]
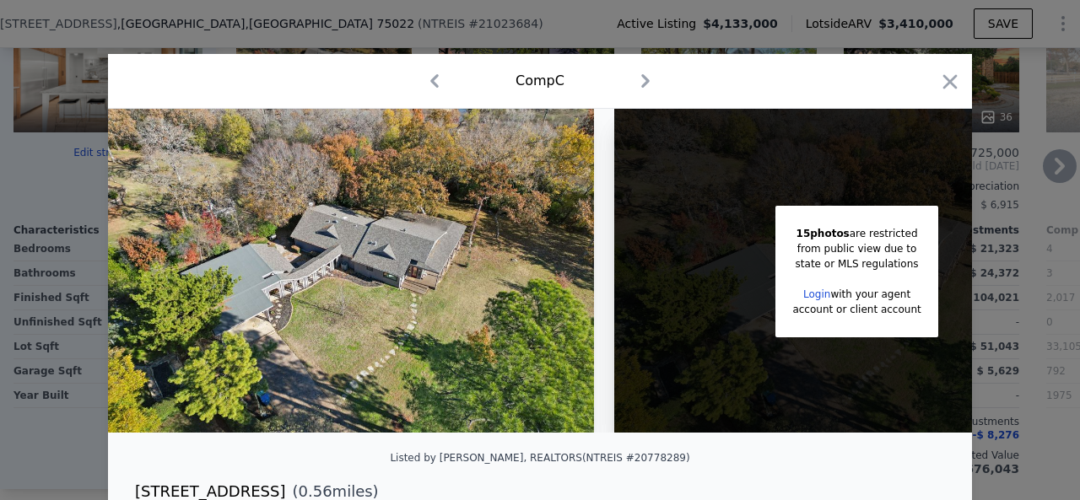
click at [943, 84] on icon "button" at bounding box center [950, 81] width 14 height 14
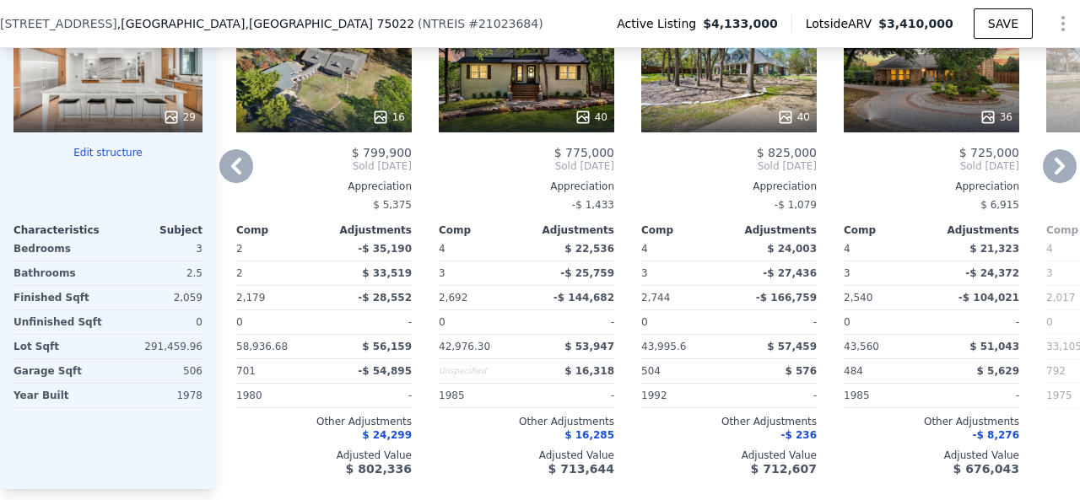
click at [229, 183] on icon at bounding box center [236, 166] width 34 height 34
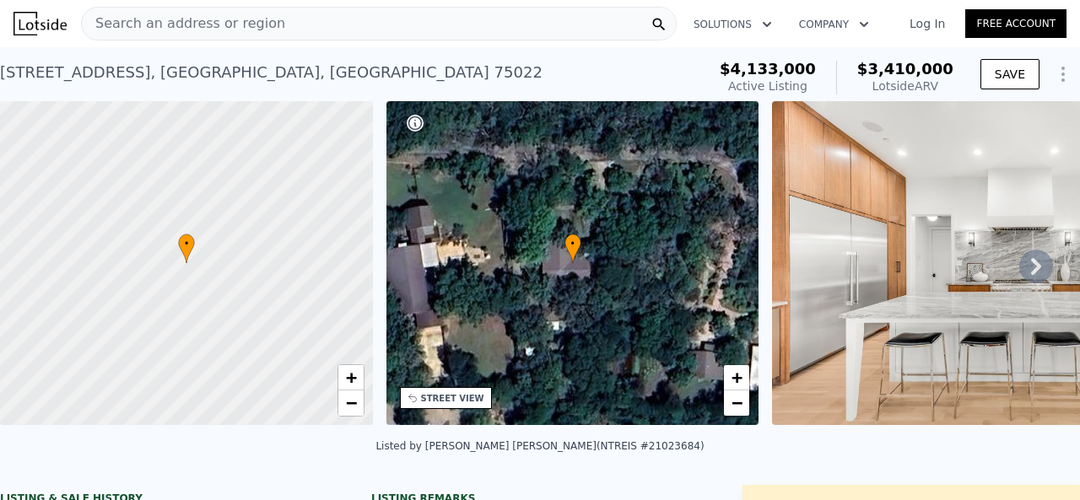
click at [233, 8] on div "Search an address or region" at bounding box center [183, 24] width 203 height 32
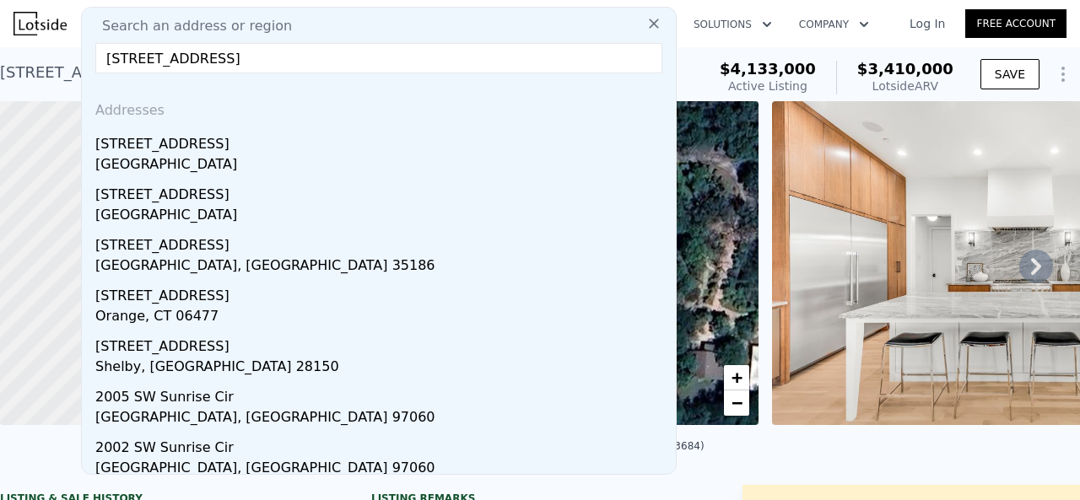
paste input ", [GEOGRAPHIC_DATA]"
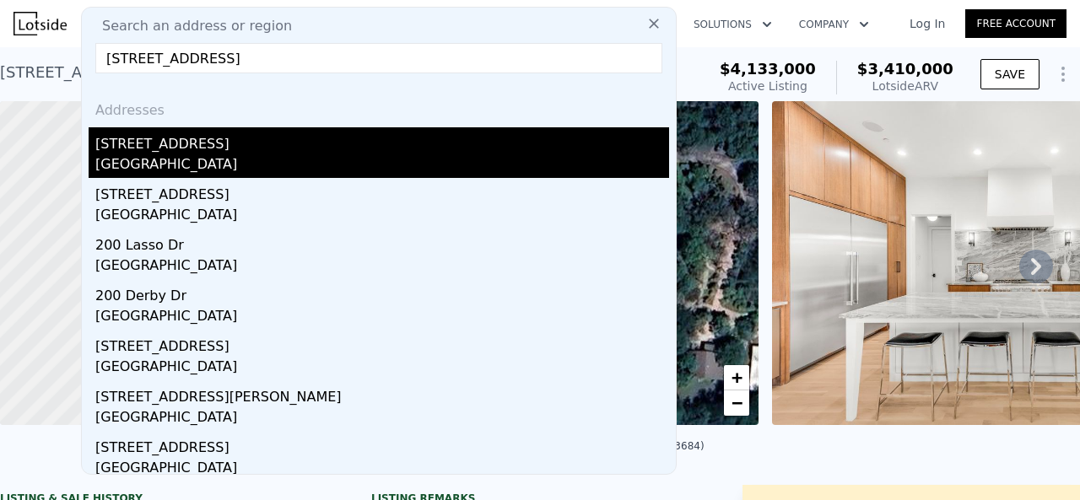
type input "[STREET_ADDRESS]"
click at [294, 128] on div "[STREET_ADDRESS]" at bounding box center [382, 140] width 574 height 27
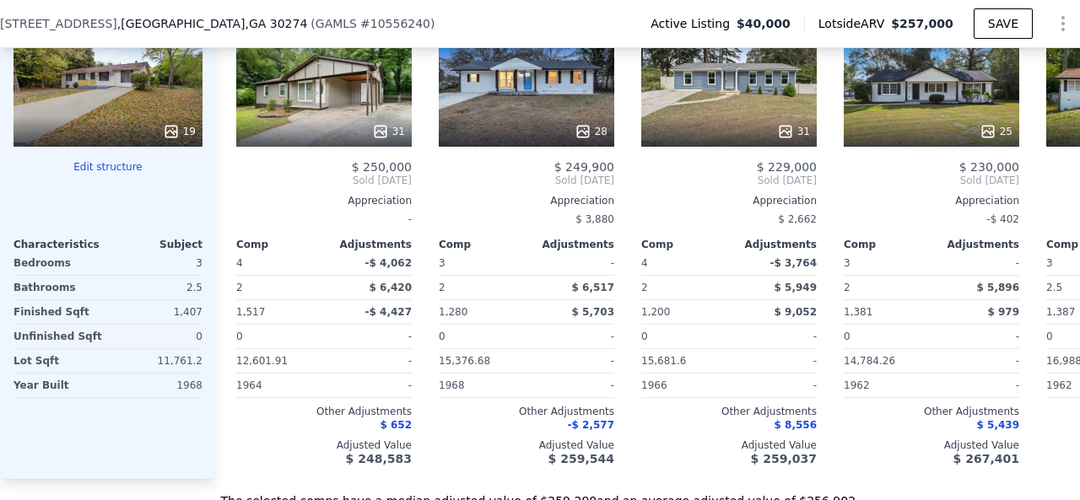
scroll to position [1765, 0]
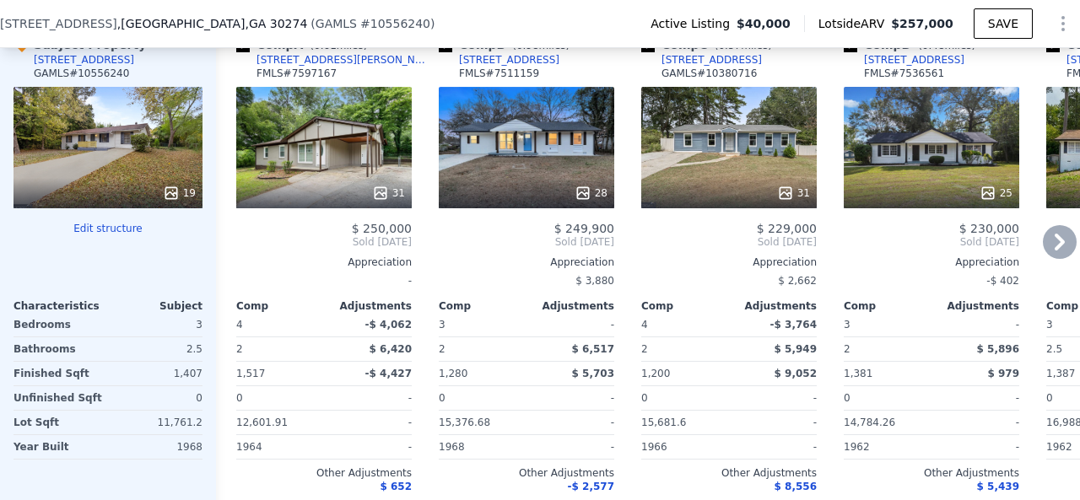
click at [1044, 253] on icon at bounding box center [1060, 242] width 34 height 34
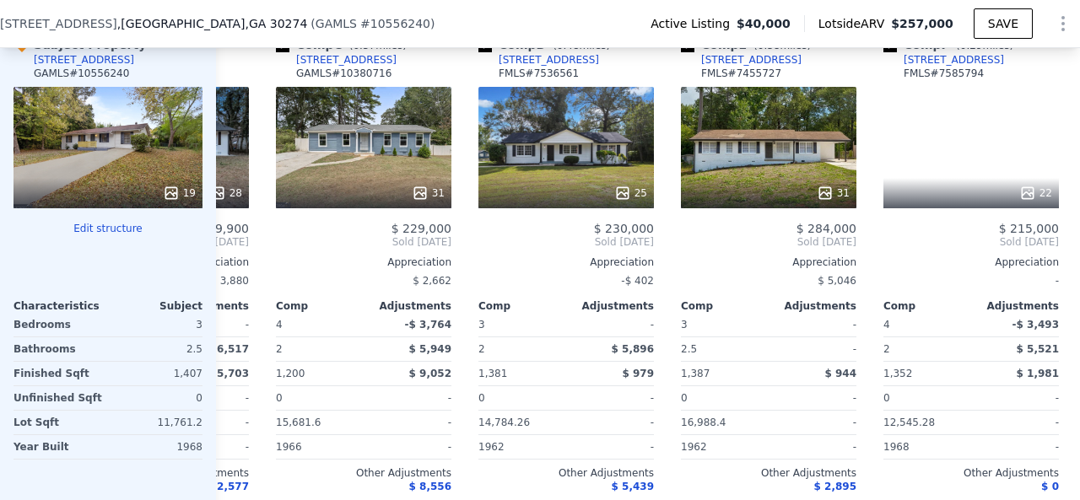
scroll to position [0, 405]
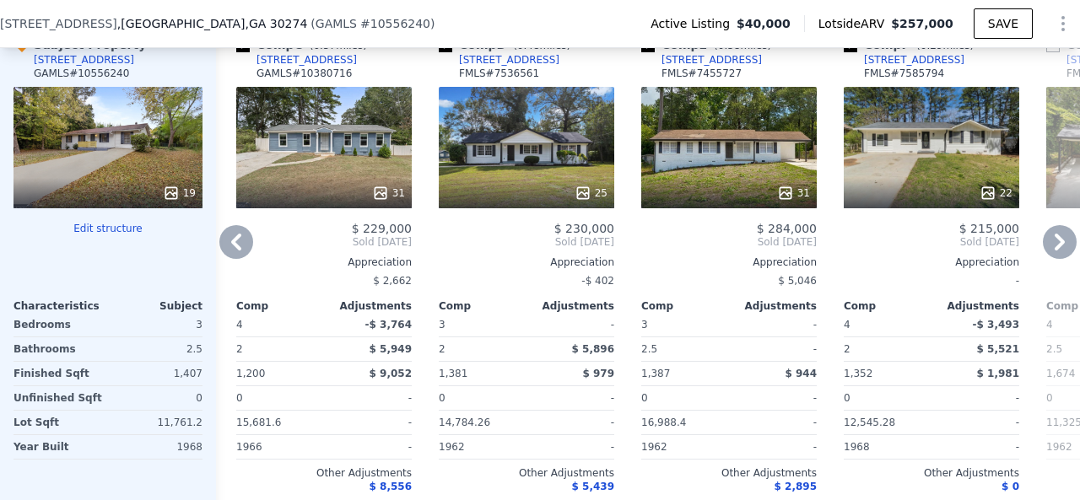
click at [228, 242] on icon at bounding box center [236, 242] width 34 height 34
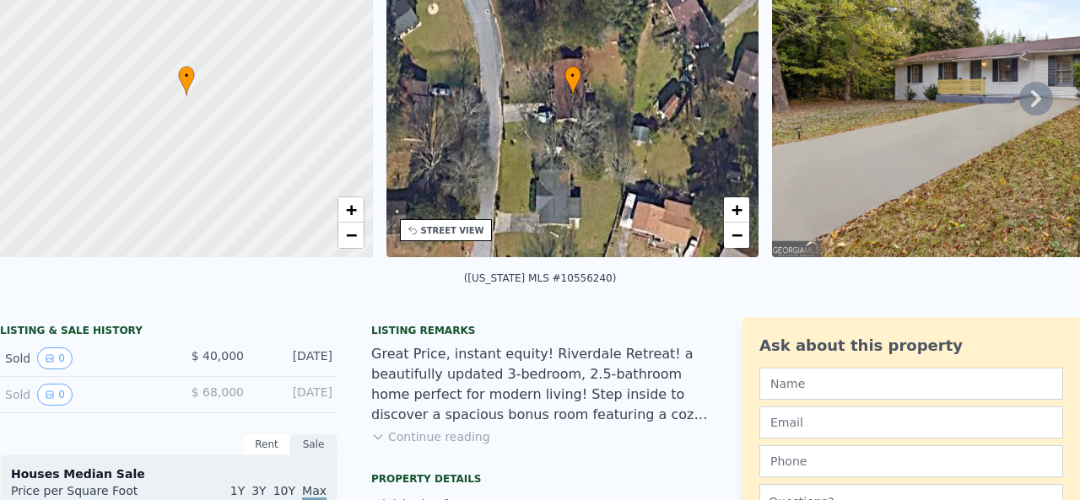
scroll to position [0, 0]
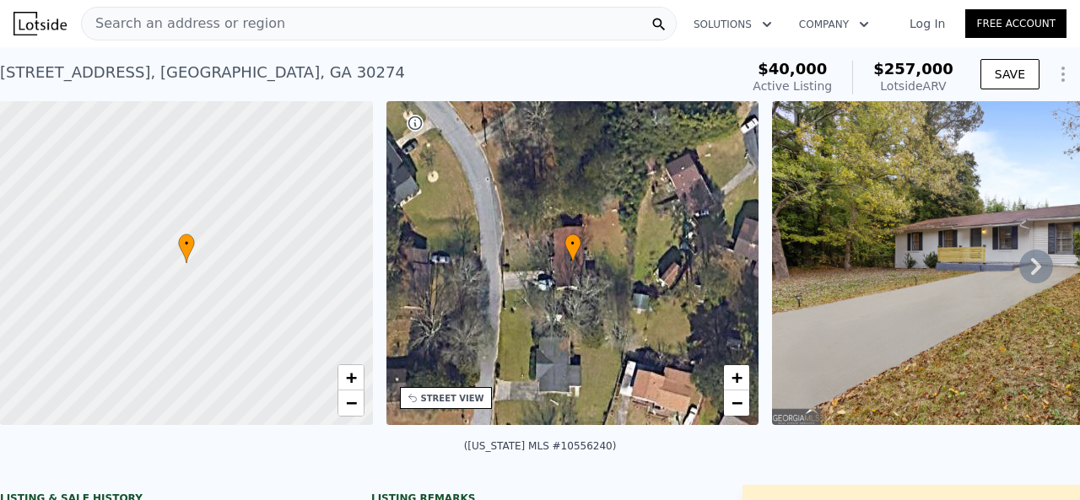
click at [245, 23] on span "Search an address or region" at bounding box center [183, 23] width 203 height 20
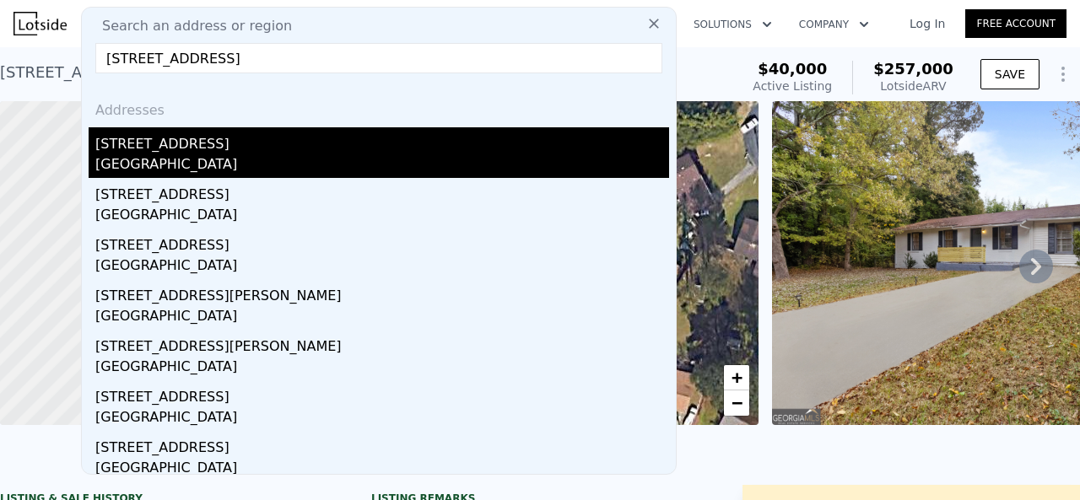
type input "[STREET_ADDRESS]"
click at [241, 148] on div "[STREET_ADDRESS]" at bounding box center [382, 140] width 574 height 27
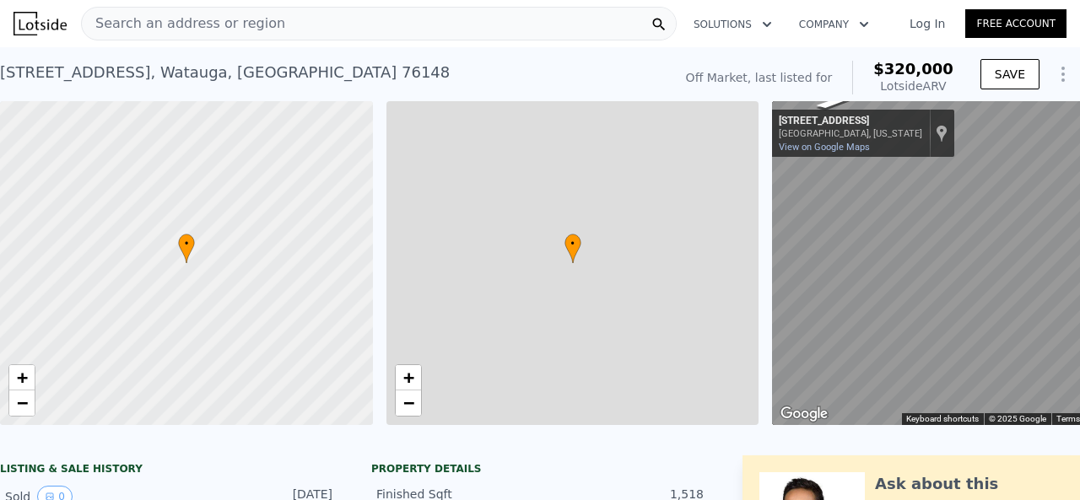
type input "3"
type input "2"
type input "1105"
type input "1757"
type input "6577.5599999999995"
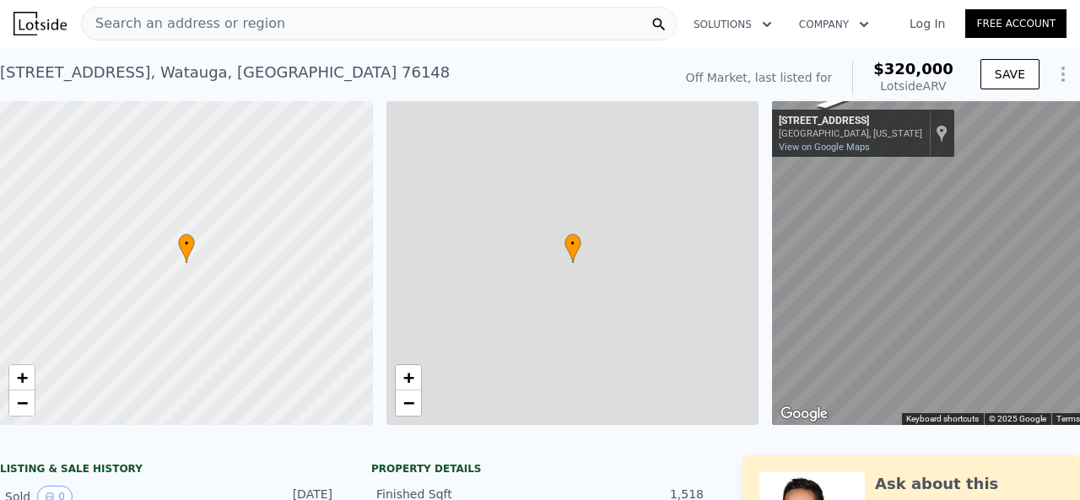
type input "8232.84"
type input "$ 320,000"
type input "$ 79,170"
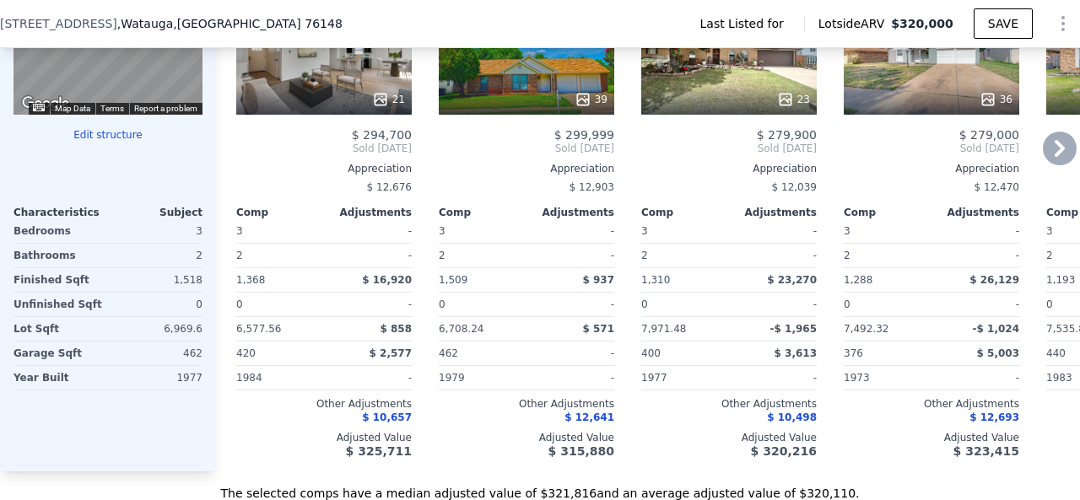
scroll to position [1512, 0]
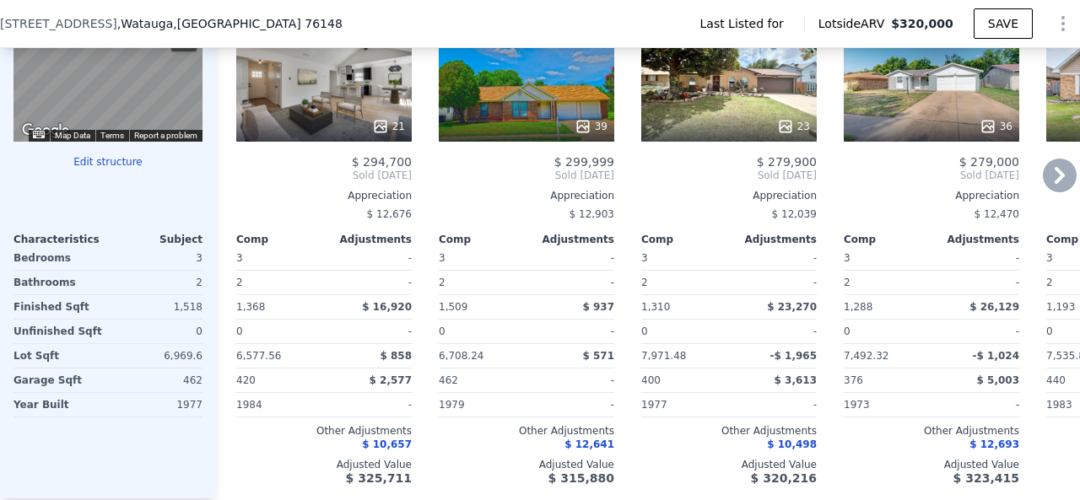
click at [1044, 186] on icon at bounding box center [1060, 176] width 34 height 34
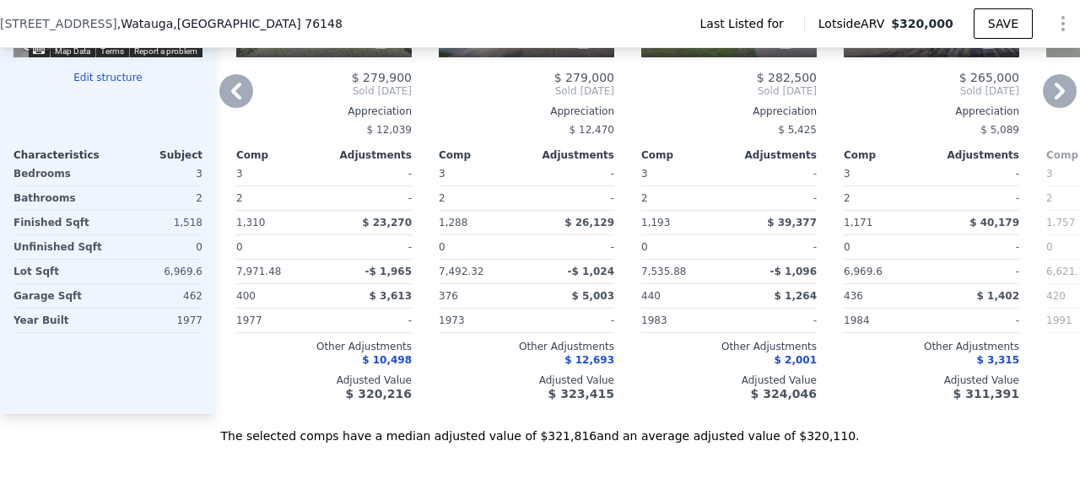
scroll to position [0, 0]
